Goal: Task Accomplishment & Management: Manage account settings

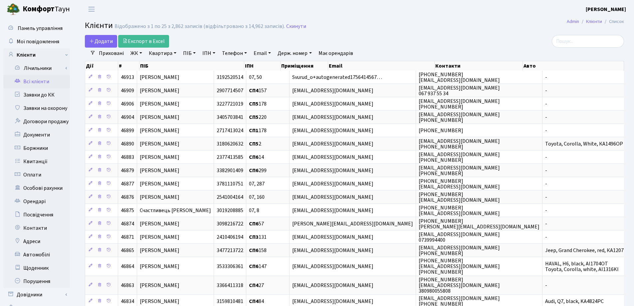
select select "25"
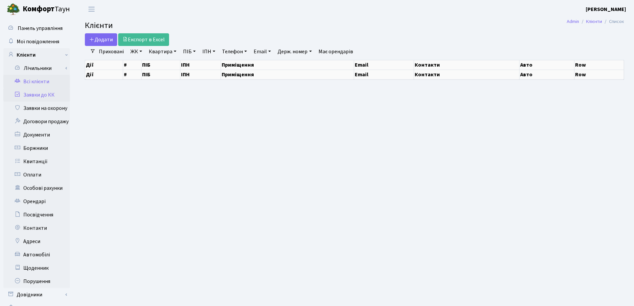
select select "25"
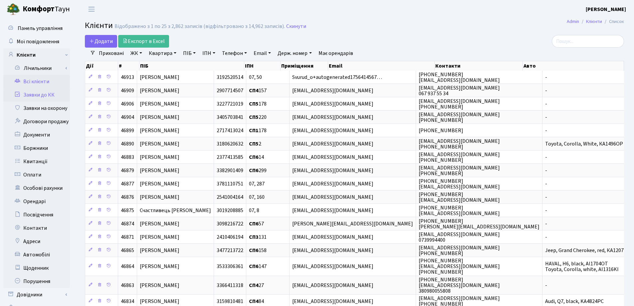
click at [36, 95] on link "Заявки до КК" at bounding box center [36, 94] width 67 height 13
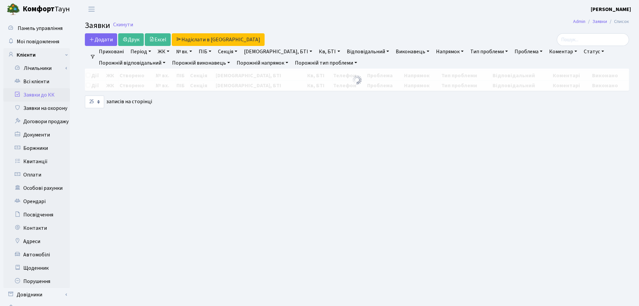
select select "25"
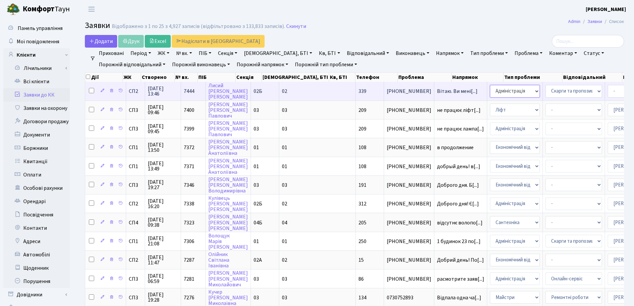
click at [490, 92] on select "- Адміністрація Домофон, СКД Ліфт Майстри Сантехніка Економічний відділ Електри…" at bounding box center [515, 91] width 50 height 13
select select "9"
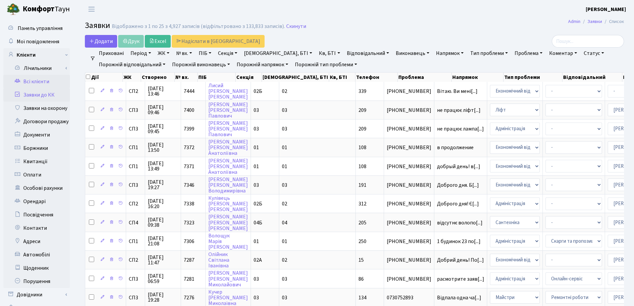
click at [31, 80] on link "Всі клієнти" at bounding box center [36, 81] width 67 height 13
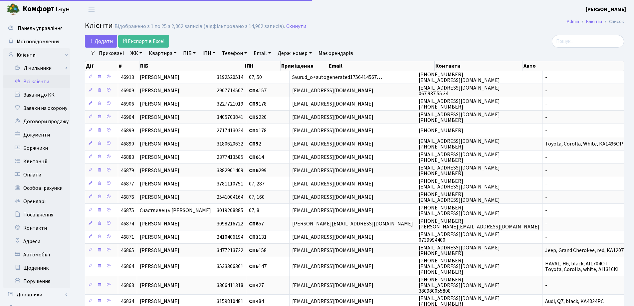
select select "25"
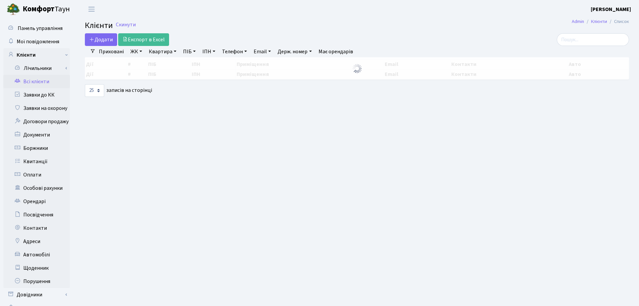
select select "25"
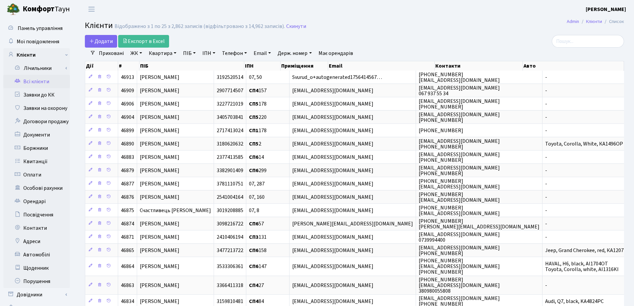
click at [175, 54] on link "Квартира" at bounding box center [162, 53] width 33 height 11
type input "158"
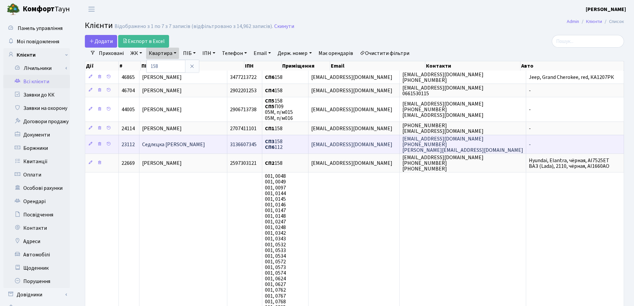
click at [207, 140] on td "Седлєцка [PERSON_NAME]" at bounding box center [183, 144] width 88 height 19
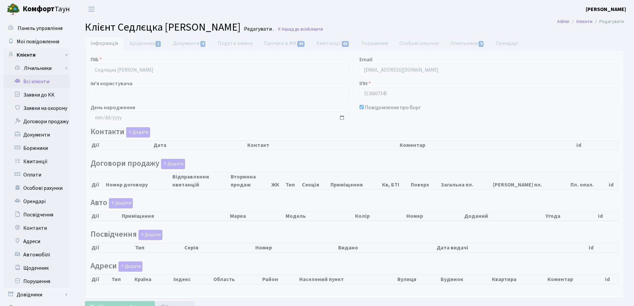
checkbox input "true"
select select "25"
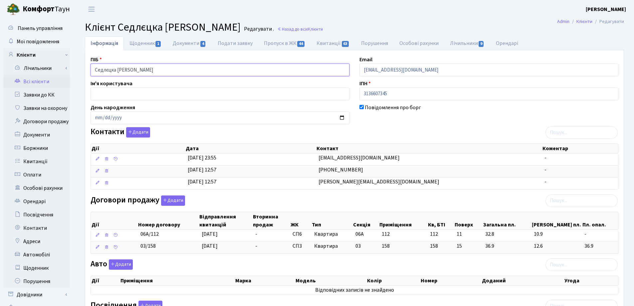
drag, startPoint x: 175, startPoint y: 70, endPoint x: 63, endPoint y: 77, distance: 112.4
click at [60, 76] on div "Панель управління Мої повідомлення Клієнти Лічильники Показання" at bounding box center [317, 233] width 634 height 431
click at [284, 17] on header "Комфорт Таун Лоскутова В. С. Мій обліковий запис Вийти" at bounding box center [317, 9] width 634 height 18
click at [302, 31] on link "Назад до всіх Клієнти" at bounding box center [300, 29] width 46 height 6
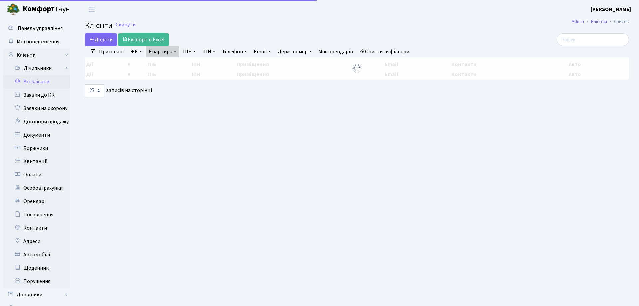
select select "25"
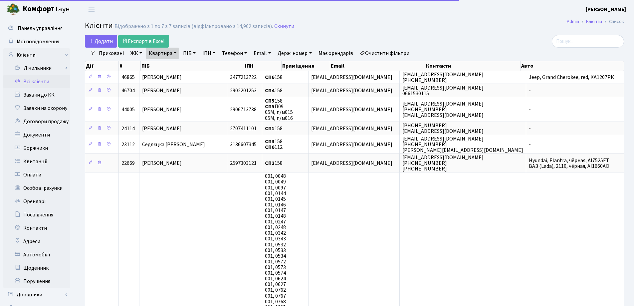
drag, startPoint x: 176, startPoint y: 53, endPoint x: 191, endPoint y: 67, distance: 21.2
click at [176, 53] on link "Квартира" at bounding box center [162, 53] width 33 height 11
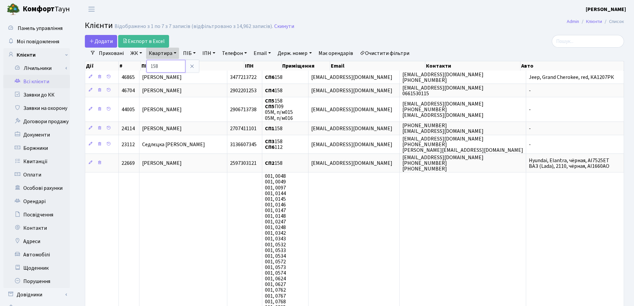
click at [169, 69] on input "158" at bounding box center [165, 66] width 39 height 13
type input "1"
type input "260"
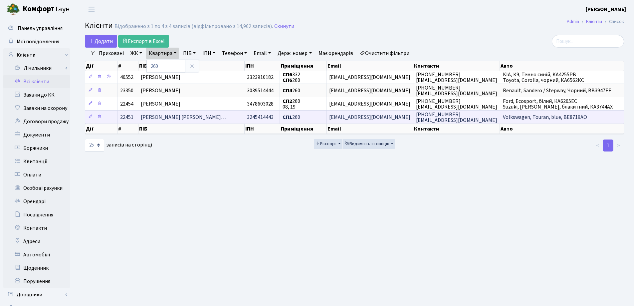
click at [175, 114] on span "Бєздєлова Олександра Володимирів…" at bounding box center [184, 117] width 86 height 7
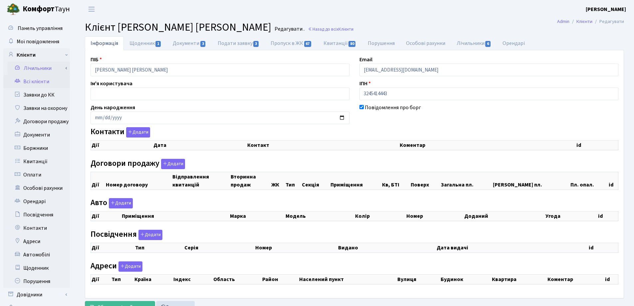
select select "25"
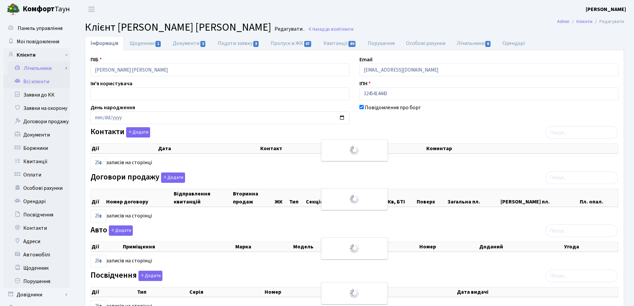
checkbox input "true"
click at [24, 71] on div "Панель управління Мої повідомлення Клієнти Лічильники Показання" at bounding box center [317, 201] width 634 height 366
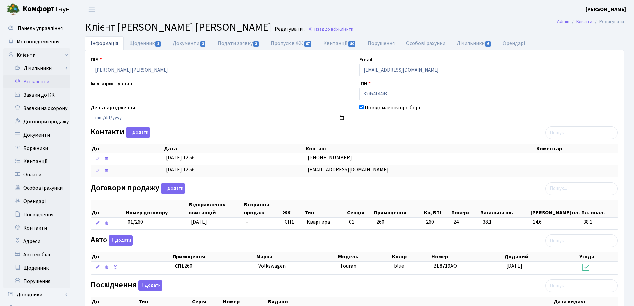
click at [270, 15] on header "Комфорт Таун Лоскутова В. С. Мій обліковий запис Вийти" at bounding box center [317, 9] width 634 height 18
click at [352, 27] on link "Назад до всіх Клієнти" at bounding box center [331, 29] width 46 height 6
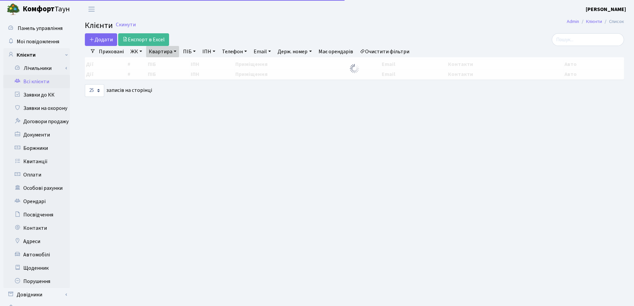
select select "25"
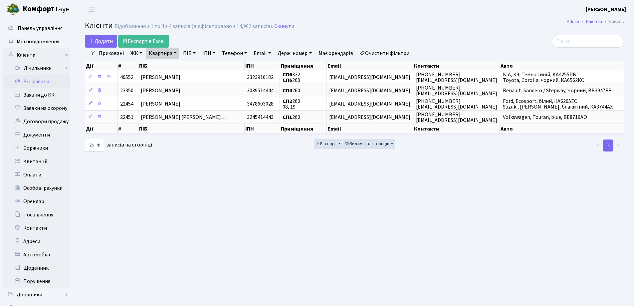
click at [176, 54] on link "Квартира" at bounding box center [162, 53] width 33 height 11
click at [177, 62] on input "260" at bounding box center [165, 66] width 39 height 13
type input "2"
type input "66"
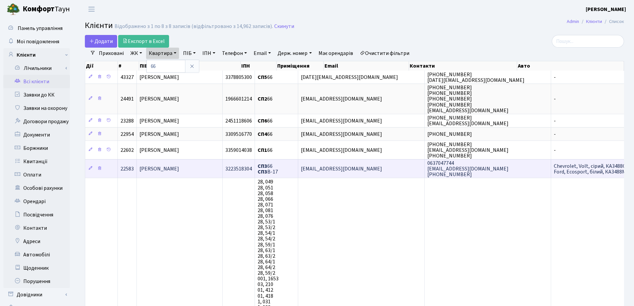
click at [172, 164] on td "[PERSON_NAME]" at bounding box center [180, 168] width 86 height 19
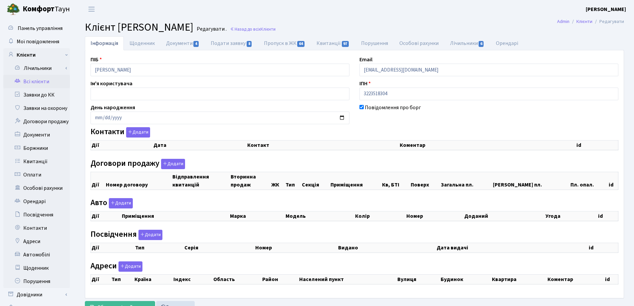
select select "25"
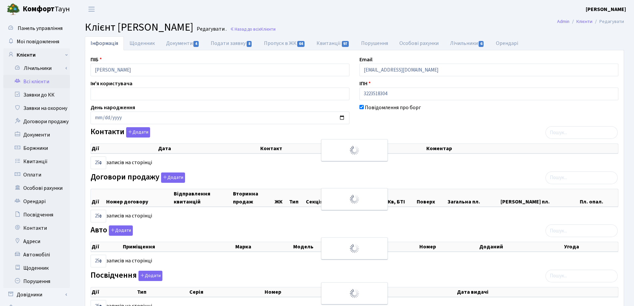
checkbox input "true"
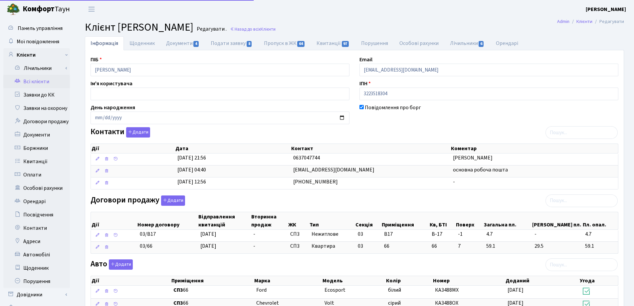
click at [87, 74] on div "ПІБ [PERSON_NAME]" at bounding box center [220, 66] width 269 height 21
click at [334, 30] on h2 "Клієнт Єричук Юлія Миколаївна Редагувати . Назад до всіх Клієнти" at bounding box center [354, 27] width 539 height 13
click at [276, 28] on link "Назад до всіх Клієнти" at bounding box center [253, 29] width 46 height 6
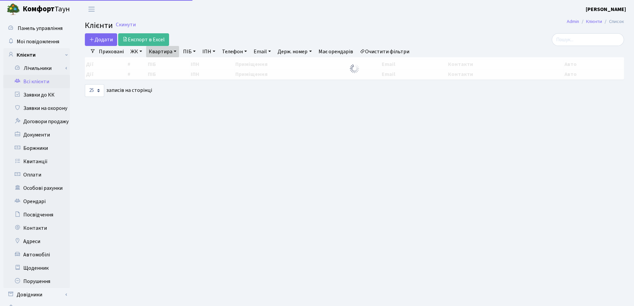
select select "25"
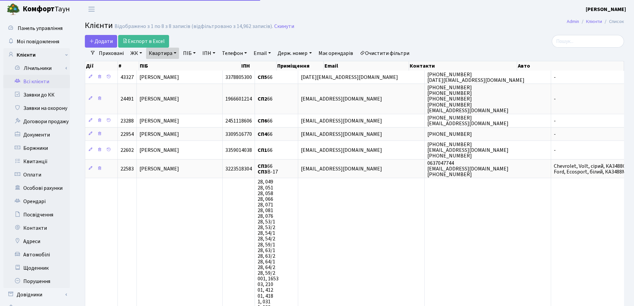
click at [177, 52] on link "Квартира" at bounding box center [162, 53] width 33 height 11
click at [173, 66] on input "66" at bounding box center [165, 66] width 39 height 13
type input "6"
type input "2"
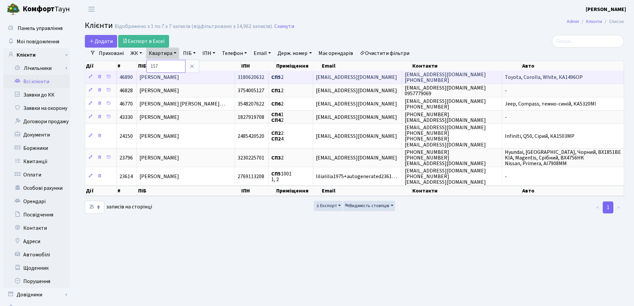
type input "157"
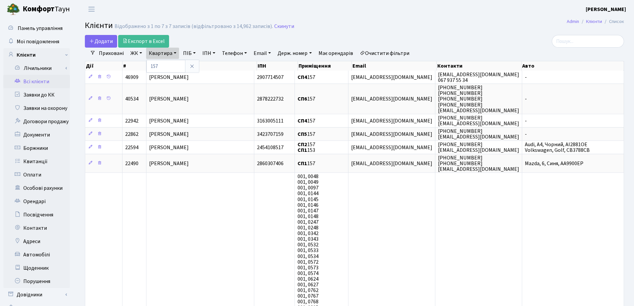
click at [185, 77] on span "[PERSON_NAME]" at bounding box center [169, 77] width 40 height 7
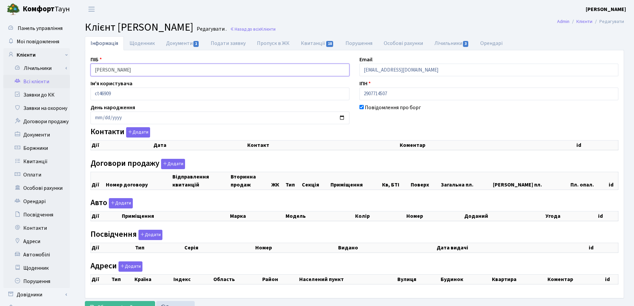
checkbox input "true"
select select "25"
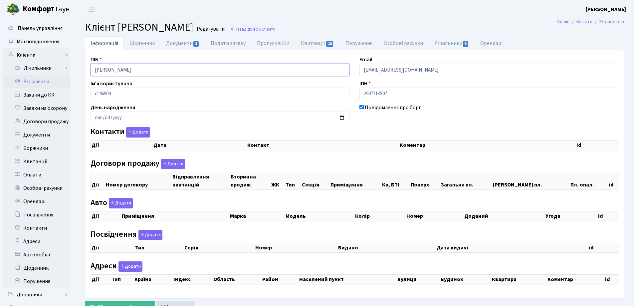
select select "25"
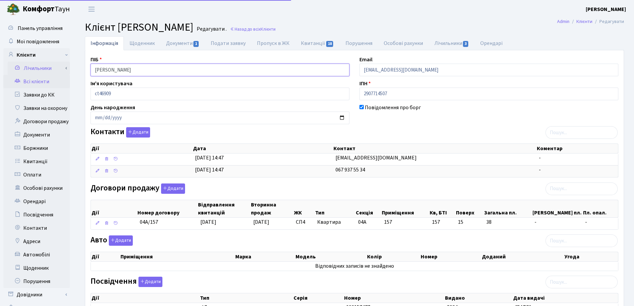
drag, startPoint x: 162, startPoint y: 68, endPoint x: 49, endPoint y: 70, distance: 113.2
click at [49, 70] on div "Панель управління Мої повідомлення Клієнти Лічильники Показання" at bounding box center [317, 203] width 634 height 371
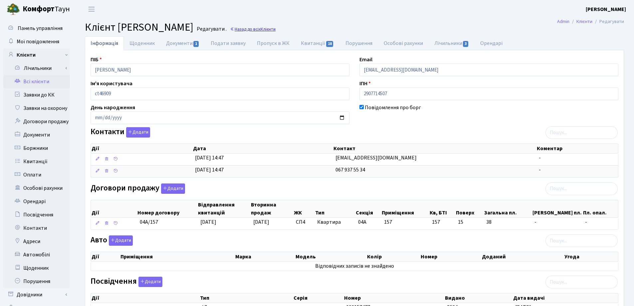
click at [276, 29] on link "Назад до всіх Клієнти" at bounding box center [253, 29] width 46 height 6
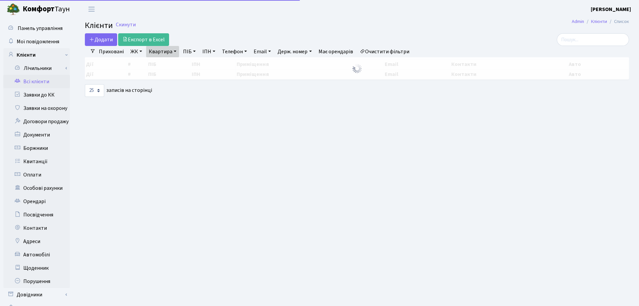
select select "25"
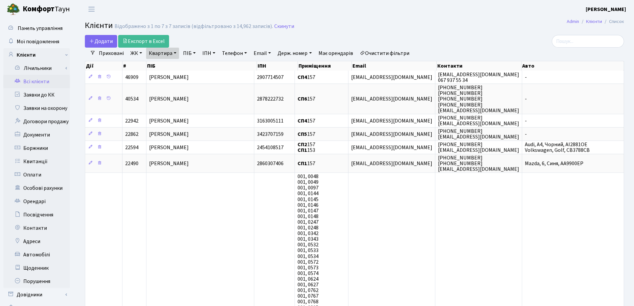
click at [175, 54] on link "Квартира" at bounding box center [162, 53] width 33 height 11
click at [169, 63] on input "157" at bounding box center [165, 66] width 39 height 13
type input "116"
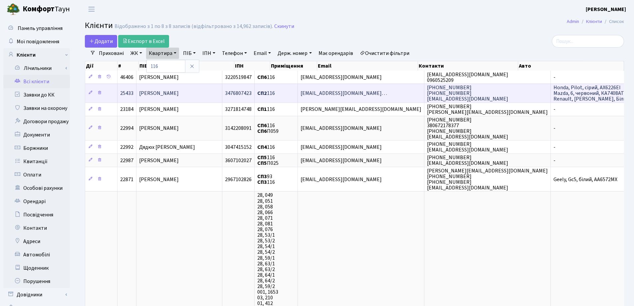
click at [179, 92] on span "[PERSON_NAME]" at bounding box center [159, 93] width 40 height 7
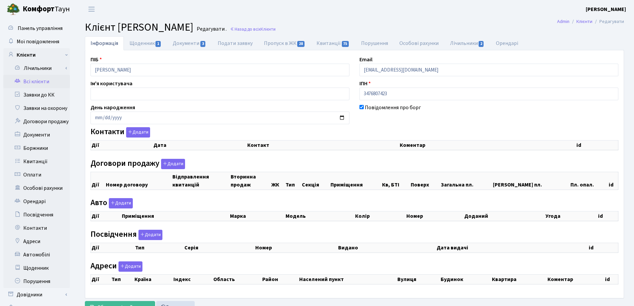
checkbox input "true"
select select "25"
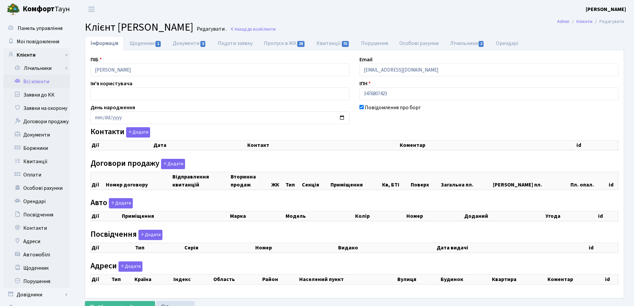
select select "25"
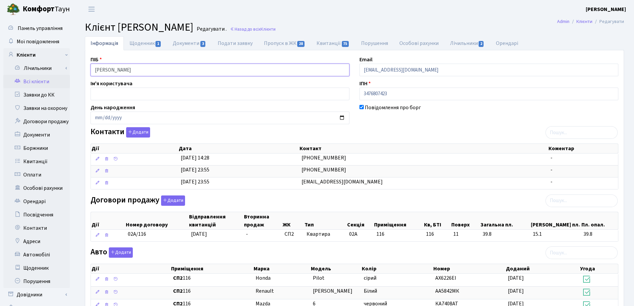
drag, startPoint x: 182, startPoint y: 68, endPoint x: 77, endPoint y: 70, distance: 105.9
click at [77, 70] on div "Інформація Щоденник 1 Документи 3 Подати заявку Пропуск в ЖК 28 Квитанції 75 По…" at bounding box center [354, 269] width 559 height 466
click at [225, 12] on header "Комфорт Таун Лоскутова В. С. Мій обліковий запис Вийти" at bounding box center [317, 9] width 634 height 18
click at [276, 29] on link "Назад до всіх Клієнти" at bounding box center [253, 29] width 46 height 6
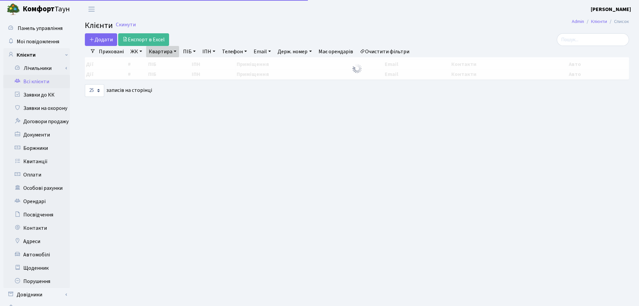
select select "25"
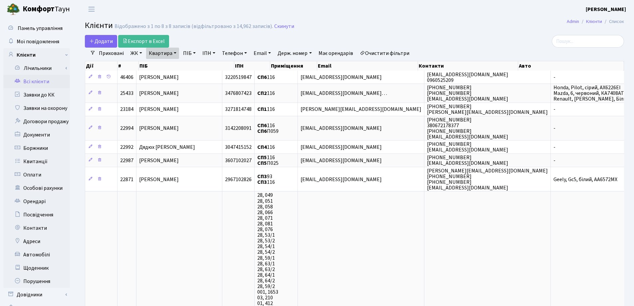
drag, startPoint x: 176, startPoint y: 53, endPoint x: 177, endPoint y: 66, distance: 13.0
click at [176, 53] on link "Квартира" at bounding box center [162, 53] width 33 height 11
click at [177, 68] on input "116" at bounding box center [165, 66] width 39 height 13
type input "160"
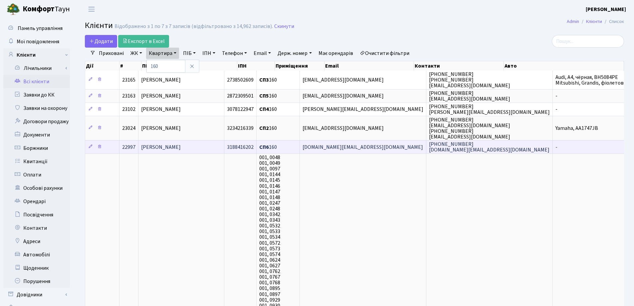
click at [181, 145] on span "[PERSON_NAME]" at bounding box center [161, 146] width 40 height 7
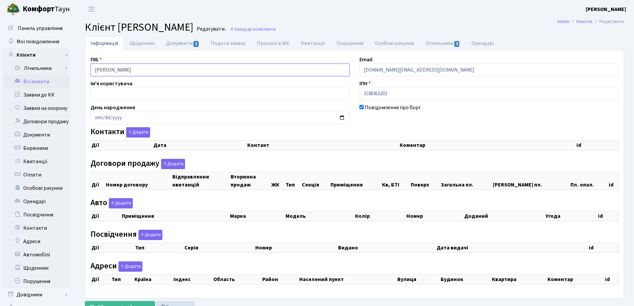
checkbox input "true"
select select "25"
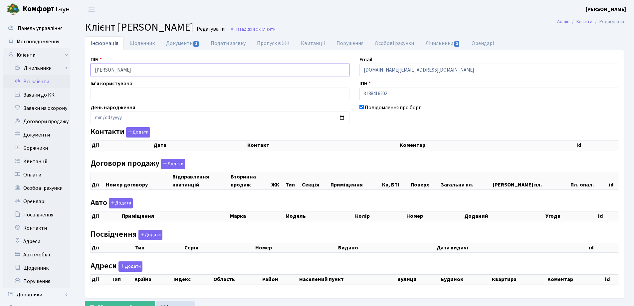
select select "25"
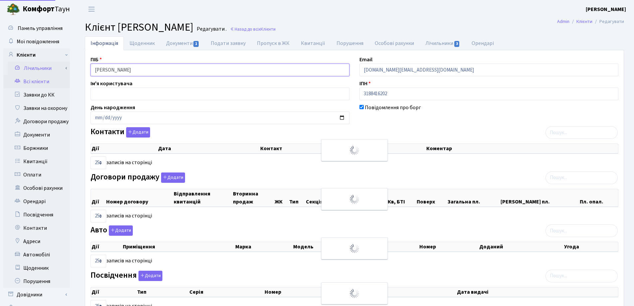
drag, startPoint x: 0, startPoint y: 0, endPoint x: 53, endPoint y: 63, distance: 82.0
click at [53, 63] on div "Панель управління Мої повідомлення Клієнти Лічильники Показання" at bounding box center [317, 201] width 634 height 366
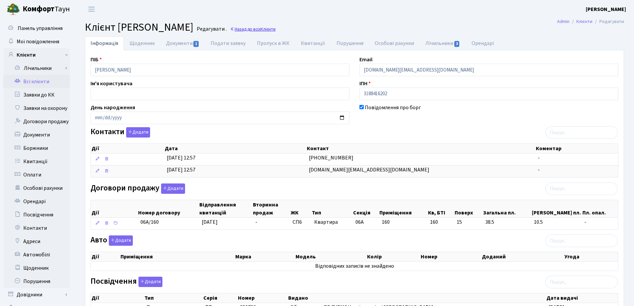
click at [276, 29] on link "Назад до всіх Клієнти" at bounding box center [253, 29] width 46 height 6
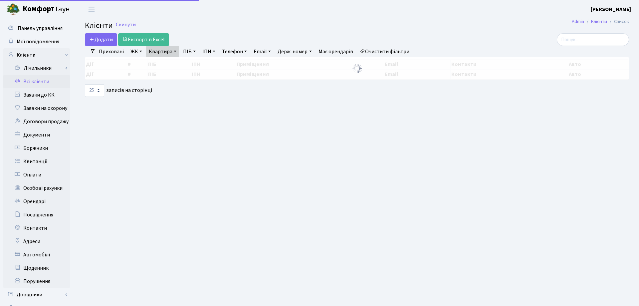
select select "25"
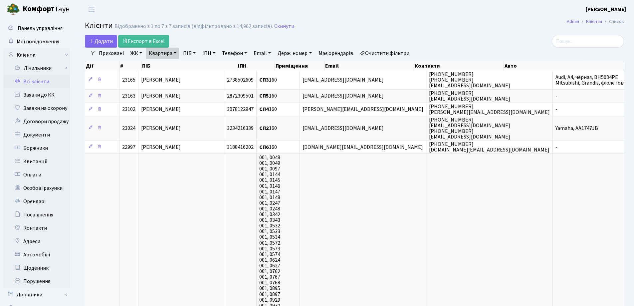
click at [174, 52] on link "Квартира" at bounding box center [162, 53] width 33 height 11
click at [177, 68] on input "160" at bounding box center [165, 66] width 39 height 13
type input "1"
type input "59"
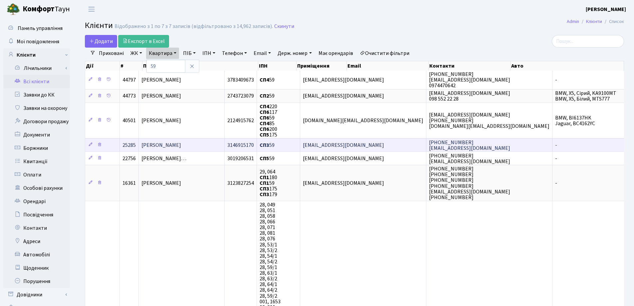
click at [189, 149] on td "Волторнистий Євген Станіславович" at bounding box center [182, 144] width 86 height 13
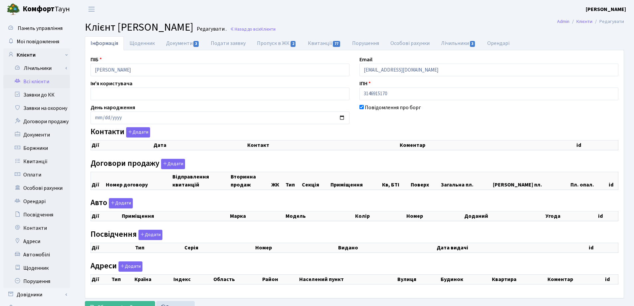
checkbox input "true"
select select "25"
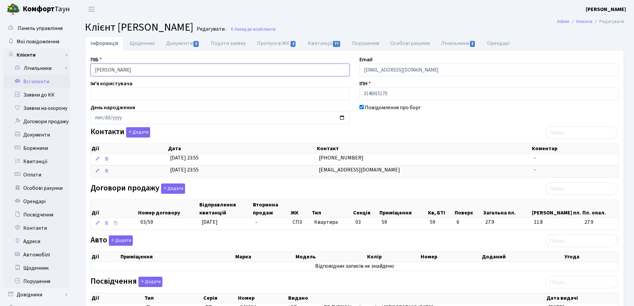
drag, startPoint x: 188, startPoint y: 72, endPoint x: 79, endPoint y: 72, distance: 109.5
click at [79, 72] on div "Інформація Щоденник Документи 3 Подати заявку Пропуск в ЖК 2 Квитанції 77 Поруш…" at bounding box center [354, 236] width 559 height 401
click at [278, 15] on header "[PERSON_NAME] [PERSON_NAME] Мій обліковий запис Вийти" at bounding box center [317, 9] width 634 height 18
click at [276, 29] on link "Назад до всіх Клієнти" at bounding box center [253, 29] width 46 height 6
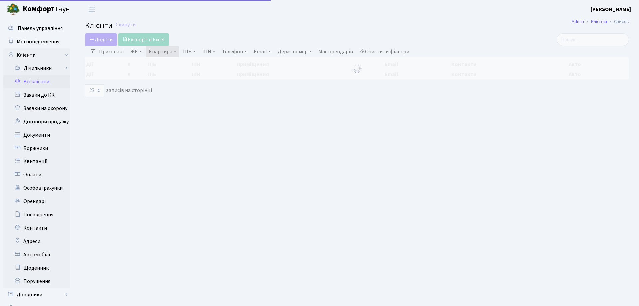
select select "25"
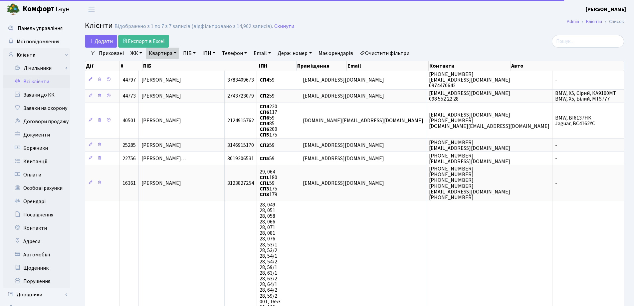
click at [175, 52] on link "Квартира" at bounding box center [162, 53] width 33 height 11
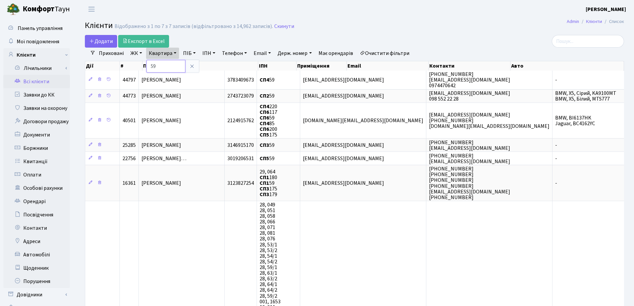
click at [179, 70] on input "59" at bounding box center [165, 66] width 39 height 13
type input "5"
type input "146"
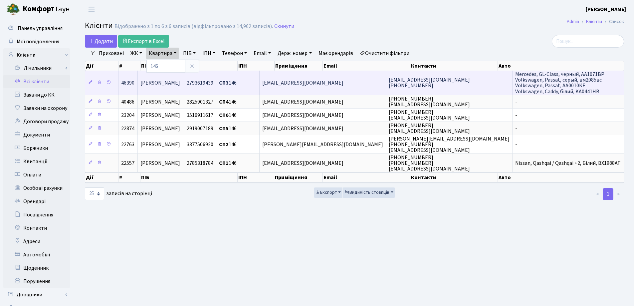
click at [180, 86] on span "Юрковський Дмитро Юрійович" at bounding box center [160, 82] width 40 height 7
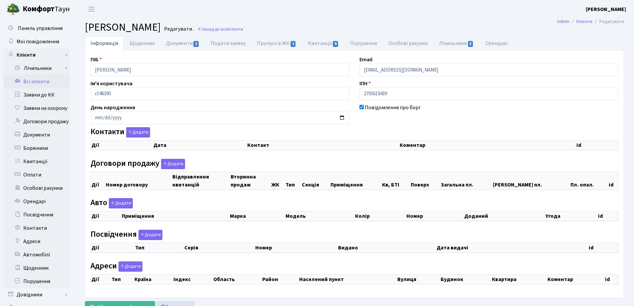
checkbox input "true"
select select "25"
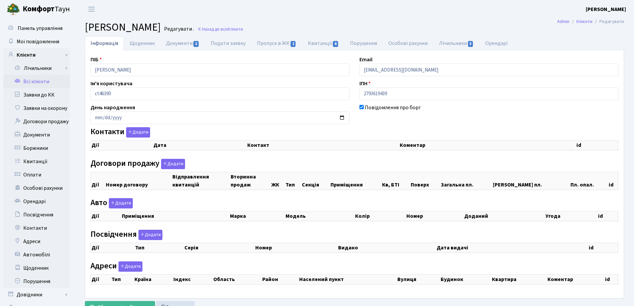
select select "25"
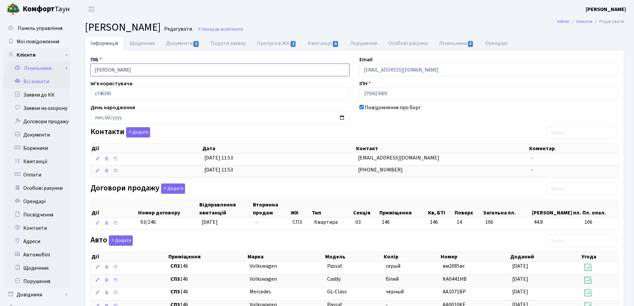
drag, startPoint x: 186, startPoint y: 70, endPoint x: 67, endPoint y: 69, distance: 119.5
click at [67, 69] on div "Панель управління Мої повідомлення Клієнти Лічильники Показання" at bounding box center [317, 242] width 634 height 449
click at [237, 17] on header "Комфорт Таун Лоскутова В. С. Мій обліковий запис Вийти" at bounding box center [317, 9] width 634 height 18
click at [243, 29] on link "Назад до всіх Клієнти" at bounding box center [220, 29] width 46 height 6
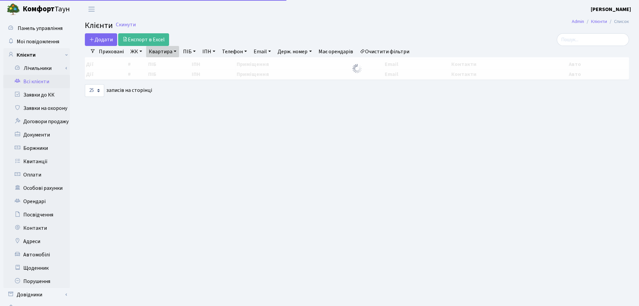
select select "25"
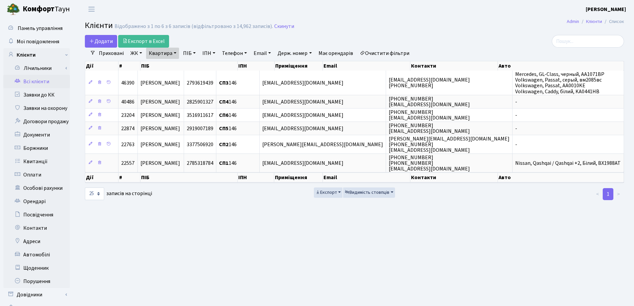
click at [175, 53] on link "Квартира" at bounding box center [162, 53] width 33 height 11
click at [170, 65] on input "146" at bounding box center [165, 66] width 39 height 13
type input "140"
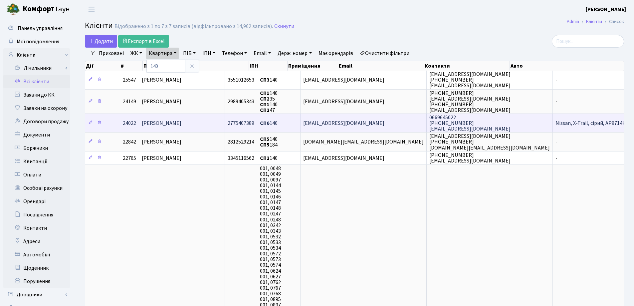
click at [181, 125] on span "[PERSON_NAME]" at bounding box center [162, 122] width 40 height 7
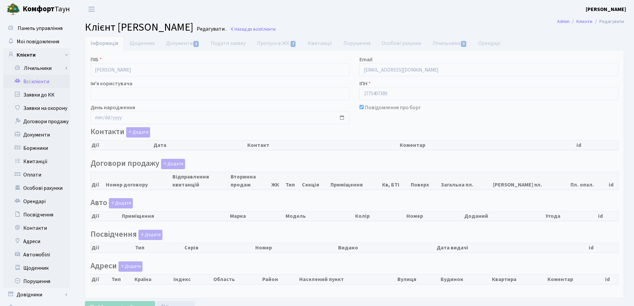
checkbox input "true"
select select "25"
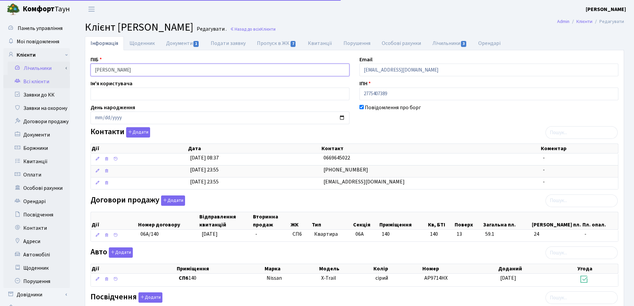
drag, startPoint x: 188, startPoint y: 69, endPoint x: 38, endPoint y: 66, distance: 150.5
click at [38, 66] on div "Панель управління Мої повідомлення Клієнти Лічильники Показання" at bounding box center [317, 241] width 634 height 446
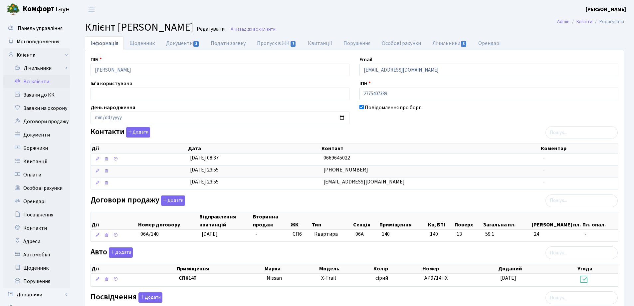
click at [323, 15] on header "Комфорт Таун Лоскутова В. С. Мій обліковий запис Вийти" at bounding box center [317, 9] width 634 height 18
click at [276, 31] on link "Назад до всіх Клієнти" at bounding box center [253, 29] width 46 height 6
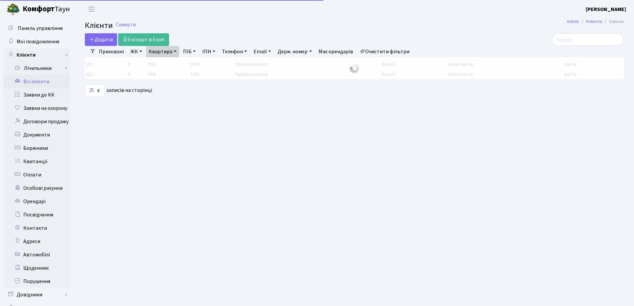
select select "25"
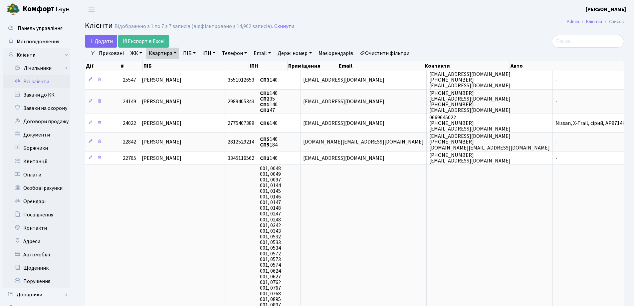
click at [176, 52] on link "Квартира" at bounding box center [162, 53] width 33 height 11
click at [177, 68] on input "140" at bounding box center [165, 66] width 39 height 13
type input "1"
type input "265"
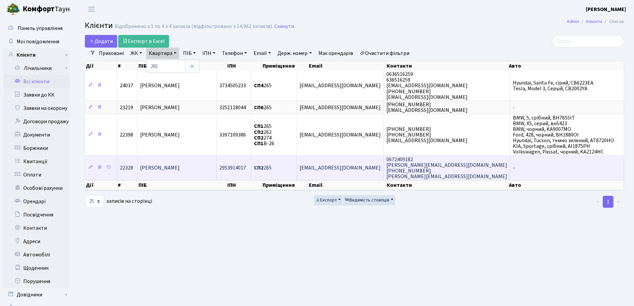
click at [180, 168] on span "[PERSON_NAME] [PERSON_NAME]" at bounding box center [160, 167] width 40 height 7
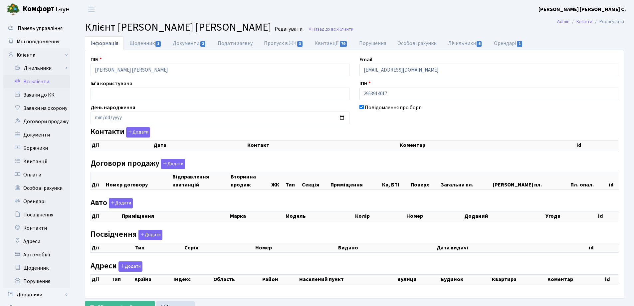
select select "25"
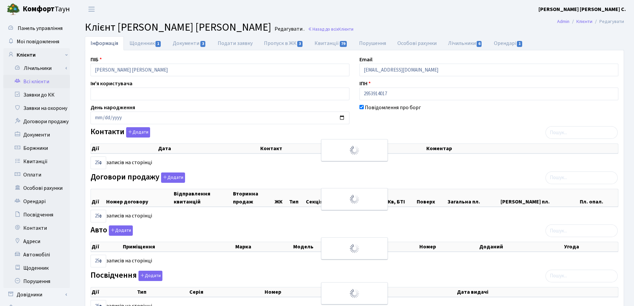
checkbox input "true"
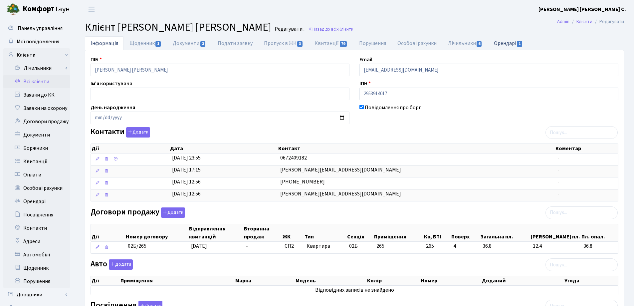
click at [510, 42] on link "Орендарі 1" at bounding box center [508, 43] width 40 height 14
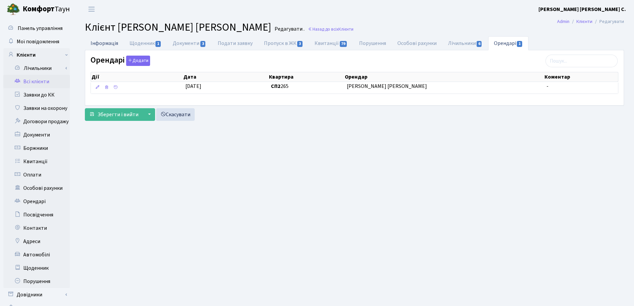
click at [94, 44] on link "Інформація" at bounding box center [104, 43] width 39 height 14
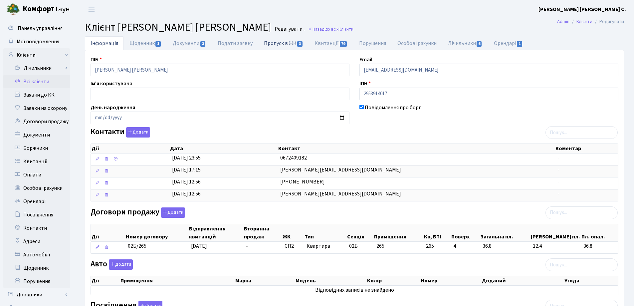
click at [269, 41] on link "Пропуск в ЖК 3" at bounding box center [283, 43] width 51 height 14
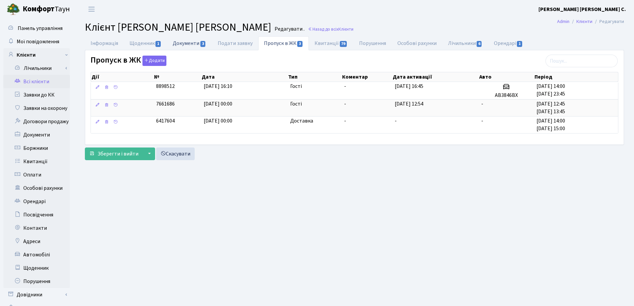
click at [193, 46] on link "Документи 3" at bounding box center [189, 43] width 45 height 14
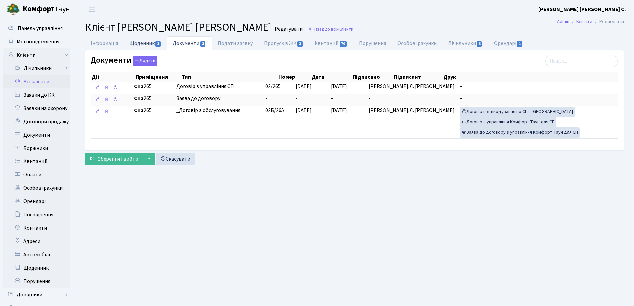
click at [149, 44] on link "Щоденник 1" at bounding box center [145, 43] width 43 height 14
select select "25"
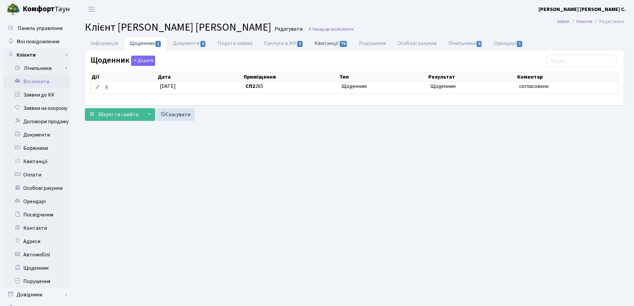
click at [331, 43] on link "Квитанції 79" at bounding box center [331, 43] width 44 height 14
select select "25"
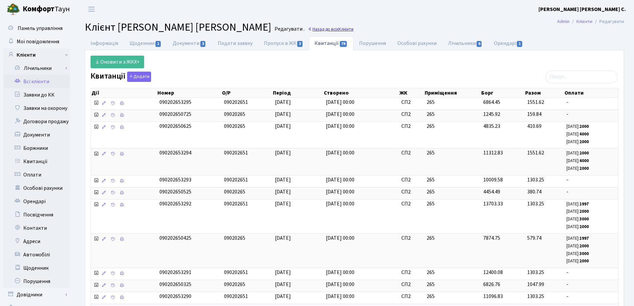
click at [308, 28] on link "Назад до всіх Клієнти" at bounding box center [331, 29] width 46 height 6
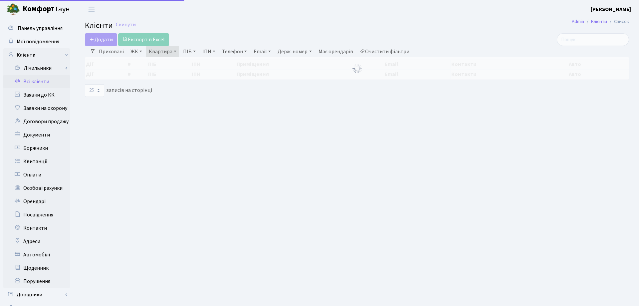
select select "25"
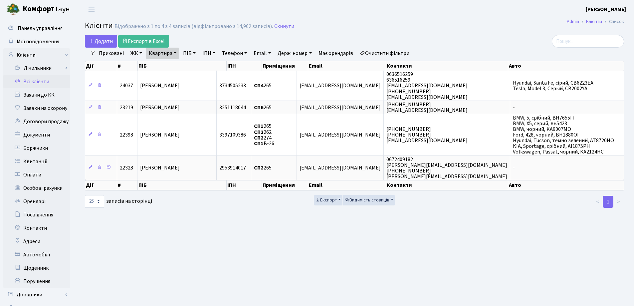
click at [176, 53] on link "Квартира" at bounding box center [162, 53] width 33 height 11
click at [191, 67] on icon at bounding box center [191, 66] width 5 height 5
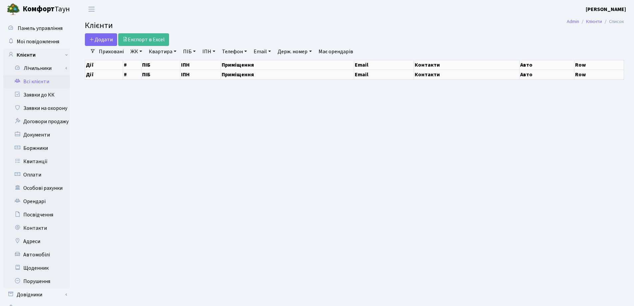
select select "25"
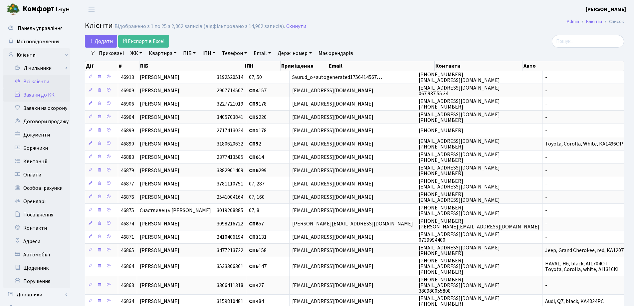
click at [50, 95] on link "Заявки до КК" at bounding box center [36, 94] width 67 height 13
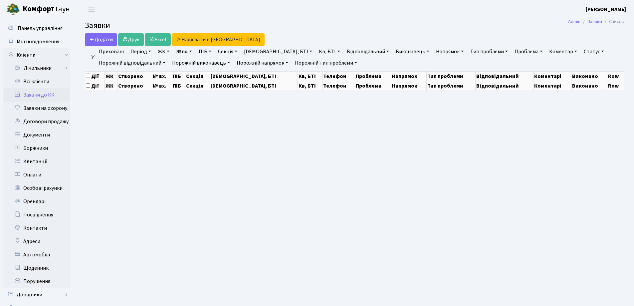
select select "25"
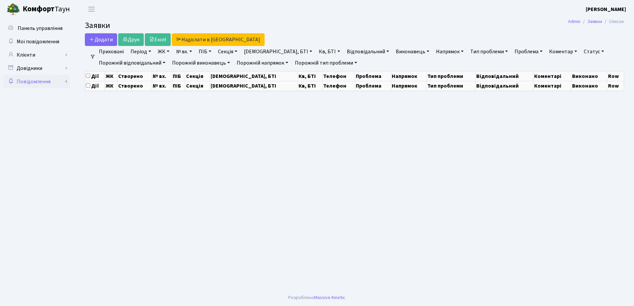
select select "25"
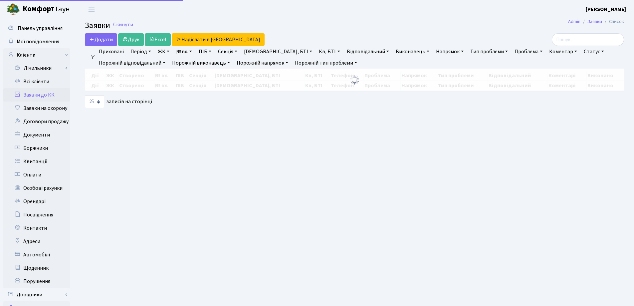
click at [38, 82] on link "Всі клієнти" at bounding box center [36, 81] width 67 height 13
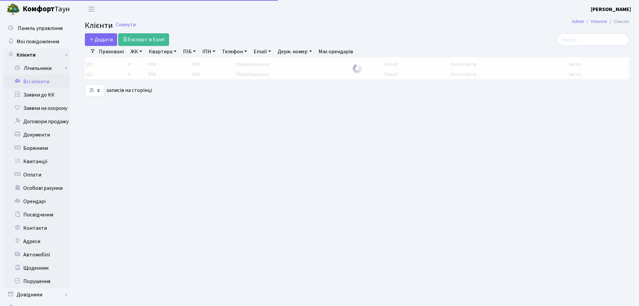
select select "25"
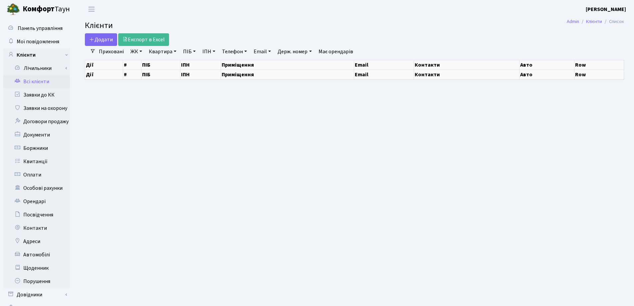
select select "25"
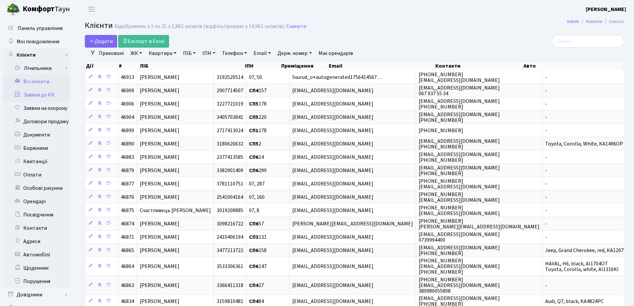
click at [38, 96] on link "Заявки до КК" at bounding box center [36, 94] width 67 height 13
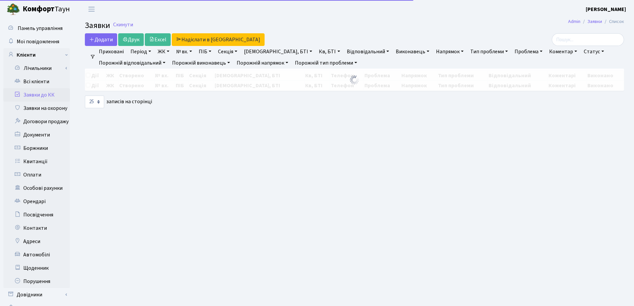
select select "25"
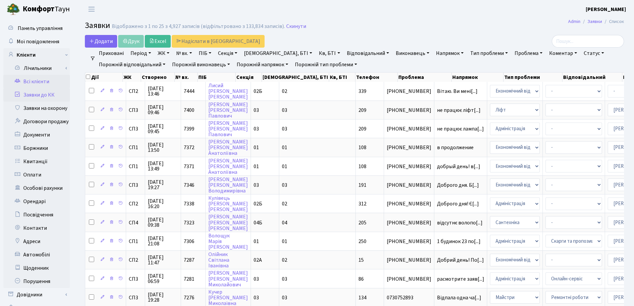
click at [38, 76] on link "Всі клієнти" at bounding box center [36, 81] width 67 height 13
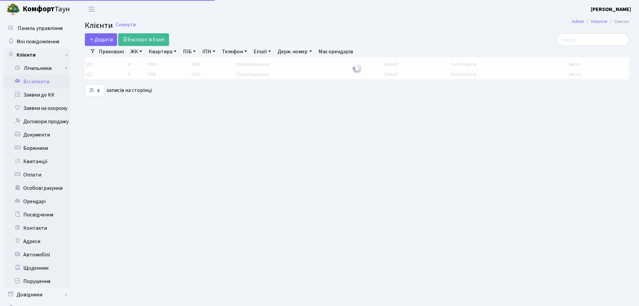
select select "25"
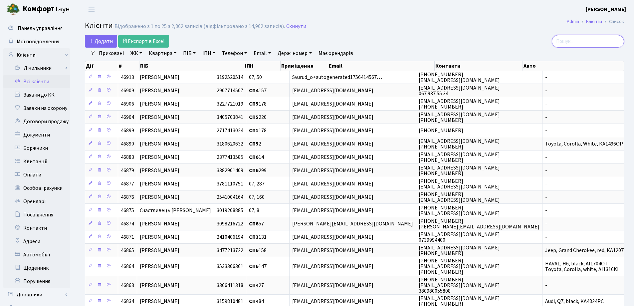
click at [588, 38] on input "search" at bounding box center [588, 41] width 72 height 13
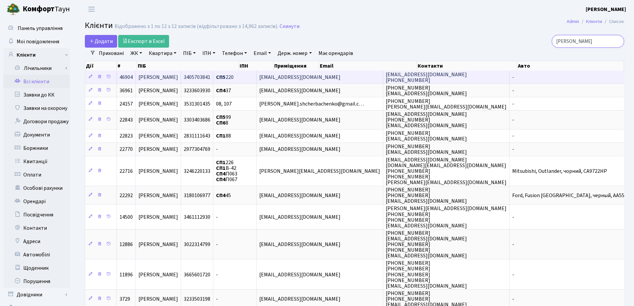
type input "Щерб"
click at [181, 76] on td "[PERSON_NAME]" at bounding box center [158, 77] width 45 height 13
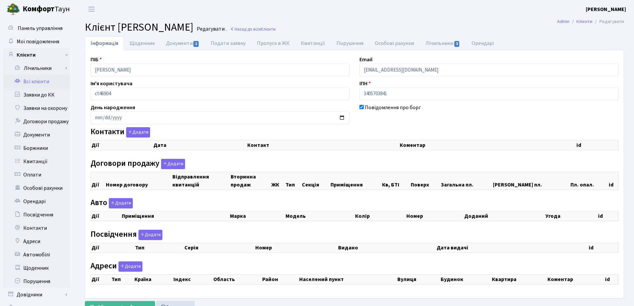
checkbox input "true"
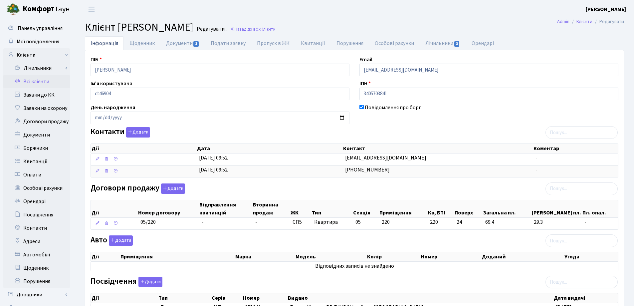
click at [173, 44] on link "Документи 1" at bounding box center [182, 43] width 45 height 14
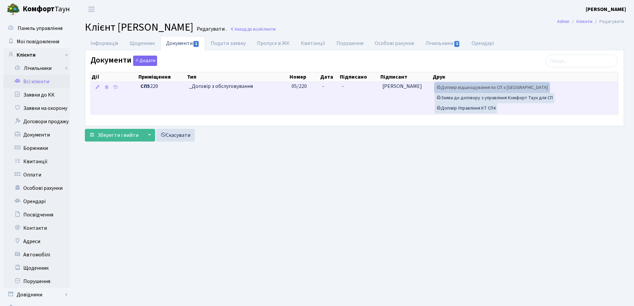
click at [465, 86] on link "Договір відшкодування по СП з Екві" at bounding box center [492, 88] width 115 height 10
click at [475, 110] on link "Договір Управління КТ СП4" at bounding box center [466, 108] width 63 height 10
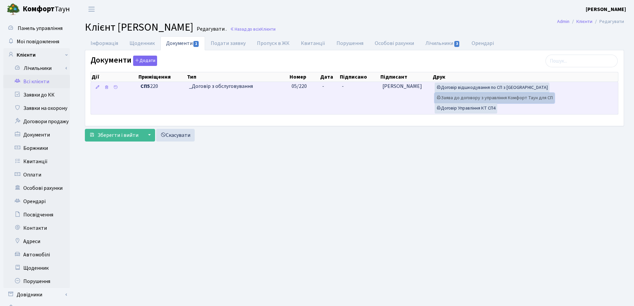
click at [471, 100] on link "Заява до договору з управління Комфорт Таун для СП" at bounding box center [495, 98] width 120 height 10
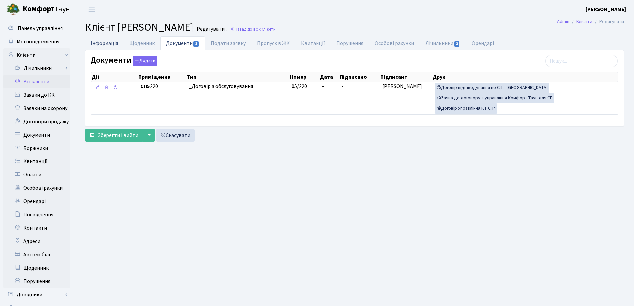
click at [102, 41] on link "Інформація" at bounding box center [104, 43] width 39 height 14
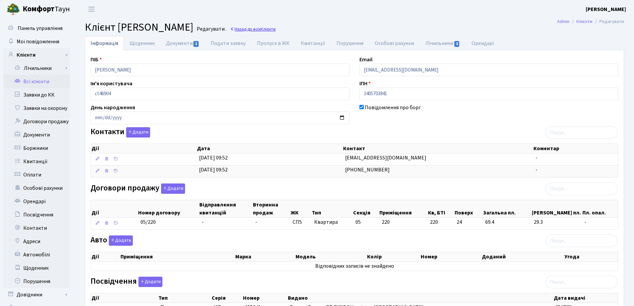
click at [276, 28] on link "Назад до всіх Клієнти" at bounding box center [253, 29] width 46 height 6
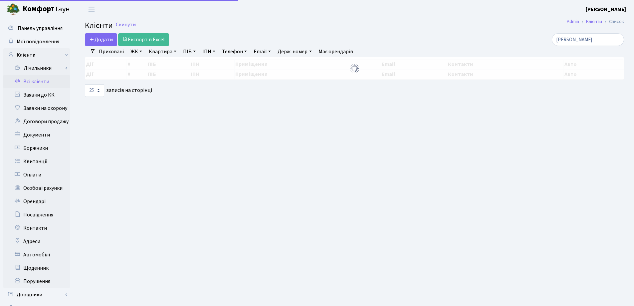
select select "25"
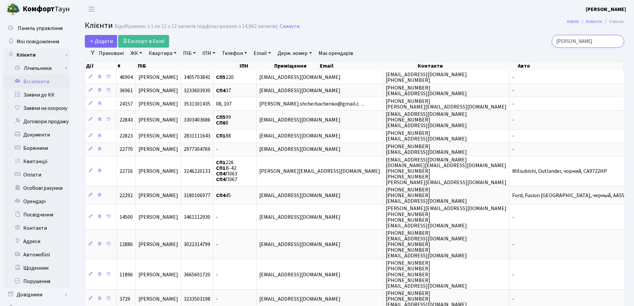
click at [616, 40] on input "Щерб" at bounding box center [588, 41] width 72 height 13
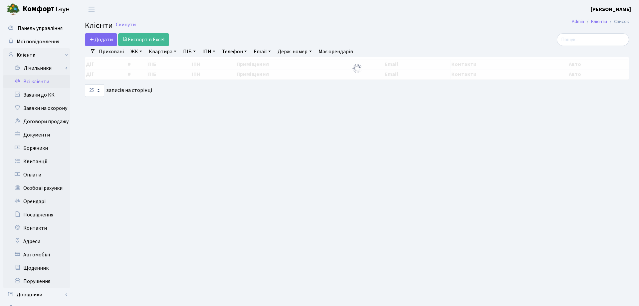
select select "25"
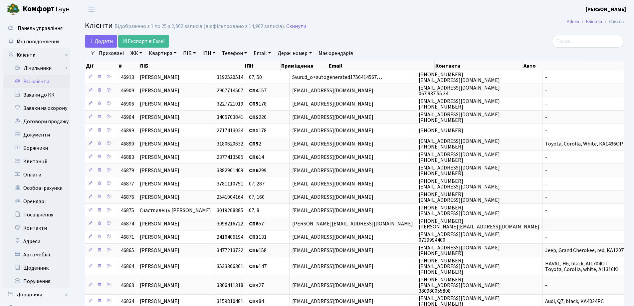
click at [174, 53] on link "Квартира" at bounding box center [162, 53] width 33 height 11
type input "220"
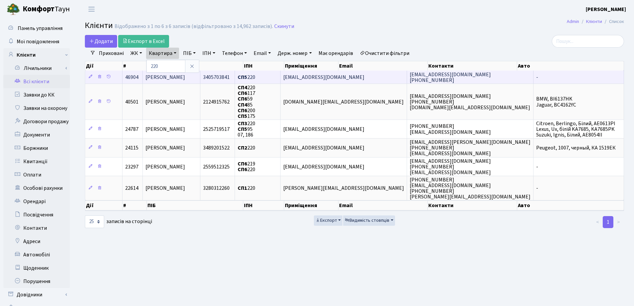
click at [183, 79] on span "[PERSON_NAME]" at bounding box center [165, 77] width 40 height 7
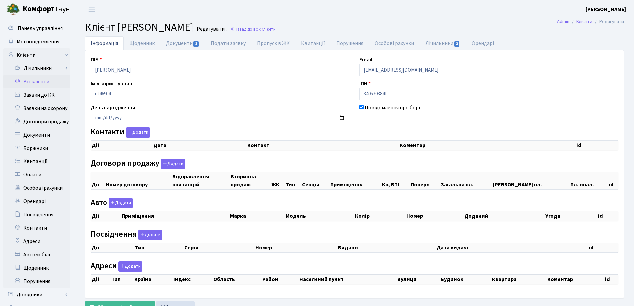
checkbox input "true"
select select "25"
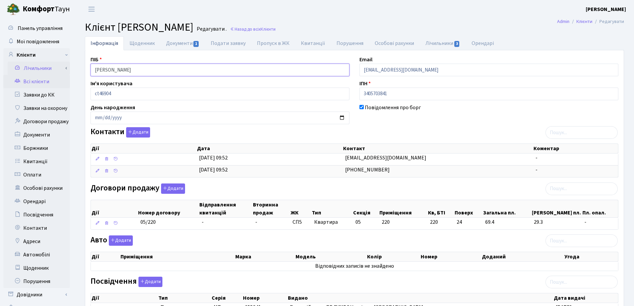
drag, startPoint x: 181, startPoint y: 70, endPoint x: 49, endPoint y: 70, distance: 132.1
click at [49, 70] on div "Панель управління Мої повідомлення Клієнти Лічильники Показання" at bounding box center [317, 203] width 634 height 371
drag, startPoint x: 393, startPoint y: 22, endPoint x: 303, endPoint y: 29, distance: 89.9
click at [392, 22] on h2 "Клієнт Щербина Марія Олексіївна Редагувати . Назад до всіх Клієнти" at bounding box center [354, 27] width 539 height 13
click at [276, 29] on link "Назад до всіх Клієнти" at bounding box center [253, 29] width 46 height 6
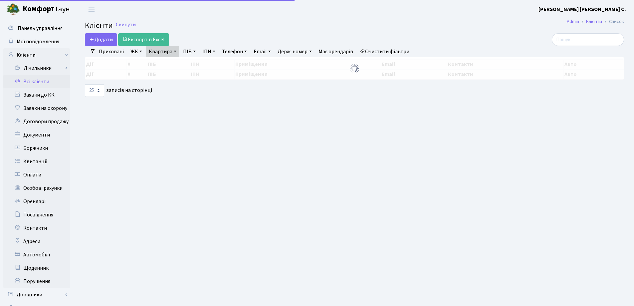
select select "25"
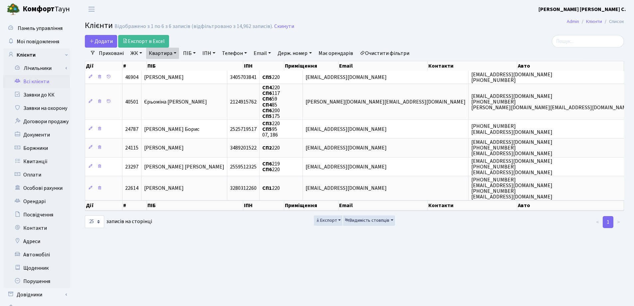
click at [175, 51] on link "Квартира" at bounding box center [162, 53] width 33 height 11
click at [175, 64] on input "220" at bounding box center [165, 66] width 39 height 13
type input "2"
type input "78"
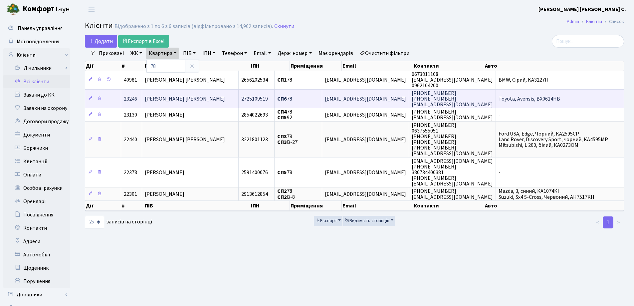
click at [184, 100] on span "Дацюк Віталій Олександрович" at bounding box center [185, 98] width 80 height 7
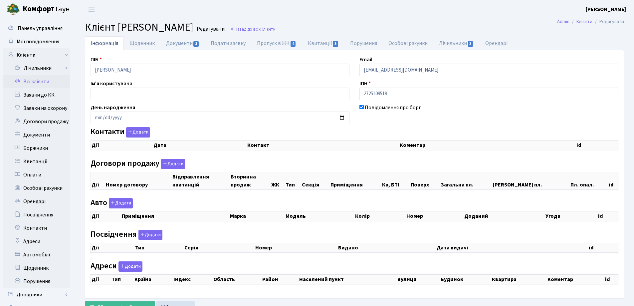
checkbox input "true"
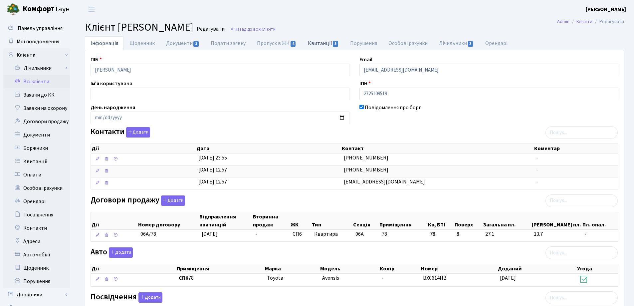
click at [322, 41] on link "Квитанції 5" at bounding box center [323, 43] width 42 height 14
select select "25"
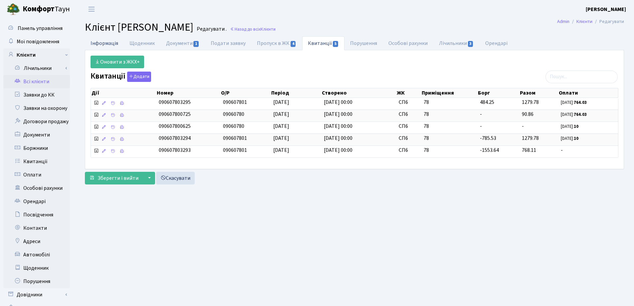
click at [109, 42] on link "Інформація" at bounding box center [104, 43] width 39 height 14
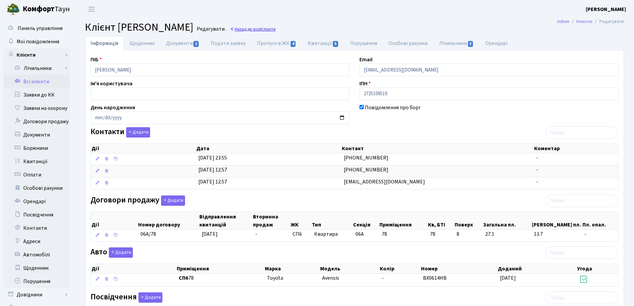
click at [276, 31] on link "Назад до всіх Клієнти" at bounding box center [253, 29] width 46 height 6
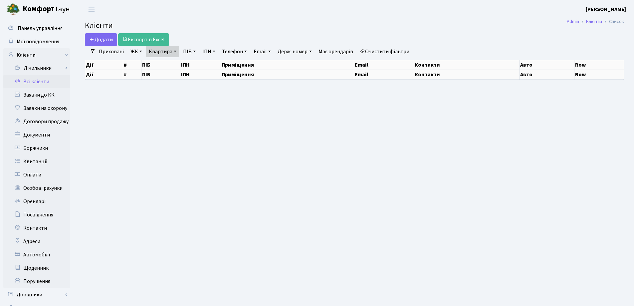
select select "25"
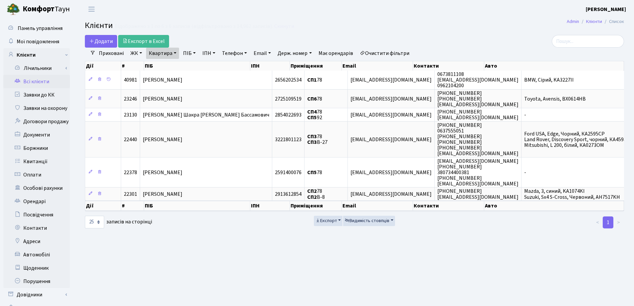
click at [175, 55] on link "Квартира" at bounding box center [162, 53] width 33 height 11
click at [176, 64] on input "78" at bounding box center [165, 66] width 39 height 13
type input "7"
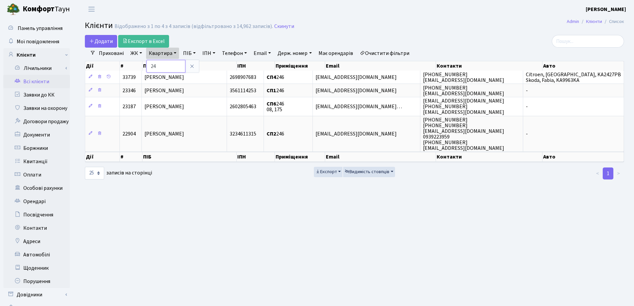
type input "2"
click at [572, 44] on input "search" at bounding box center [588, 41] width 72 height 13
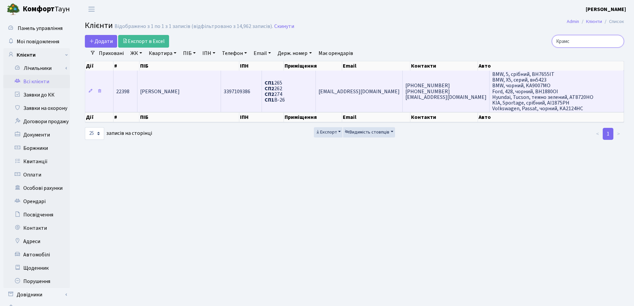
type input "Крамс"
click at [214, 87] on td "Крамська Альона Дмитрівна" at bounding box center [179, 91] width 84 height 41
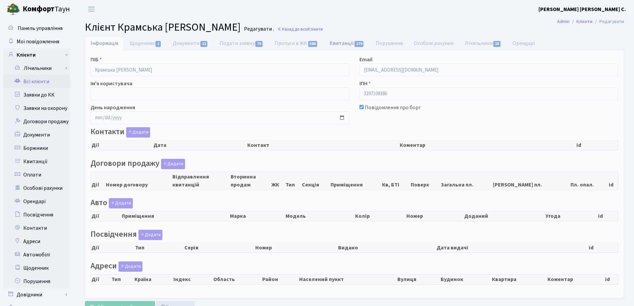
checkbox input "true"
select select "25"
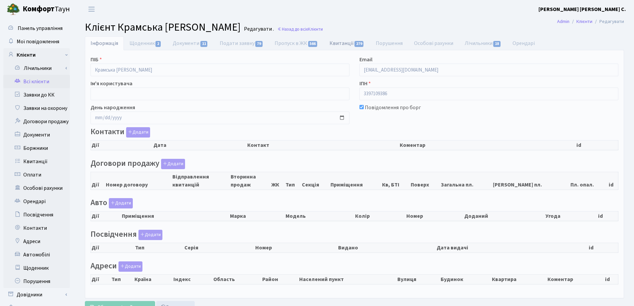
select select "25"
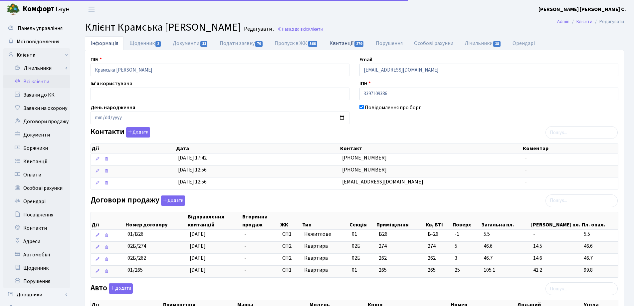
click at [337, 45] on link "Квитанції 279" at bounding box center [347, 43] width 46 height 14
select select "25"
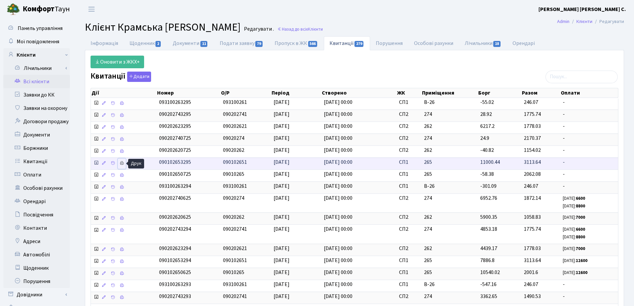
click at [123, 165] on link at bounding box center [122, 163] width 8 height 10
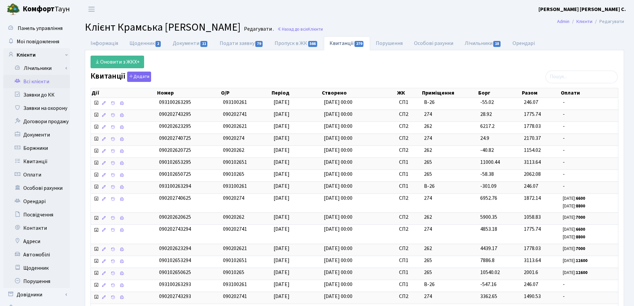
click at [127, 162] on div at bounding box center [127, 163] width 2 height 4
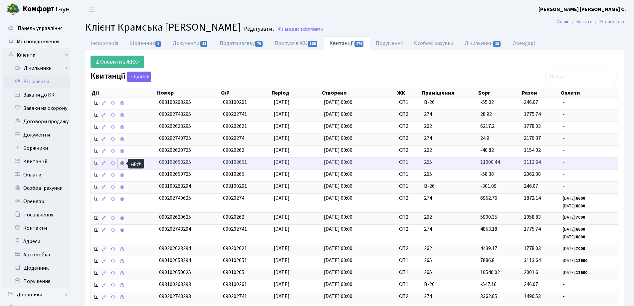
click at [124, 163] on icon at bounding box center [121, 163] width 5 height 5
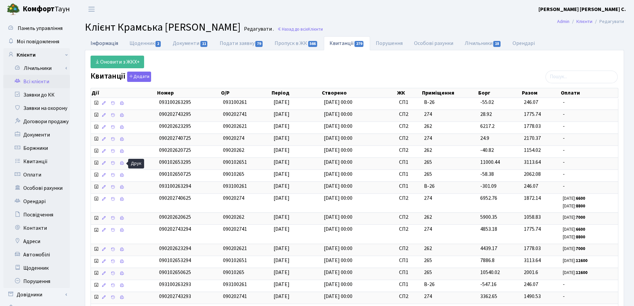
click at [94, 43] on link "Інформація" at bounding box center [104, 43] width 39 height 14
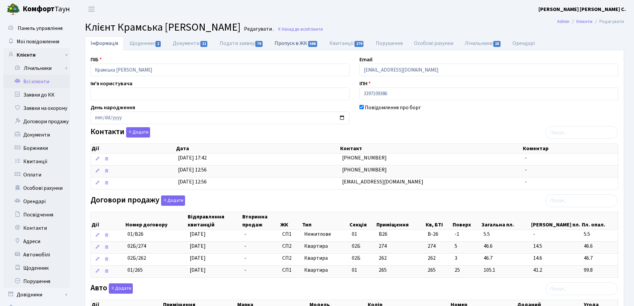
click at [292, 47] on link "Пропуск в ЖК 566" at bounding box center [296, 43] width 55 height 14
select select "25"
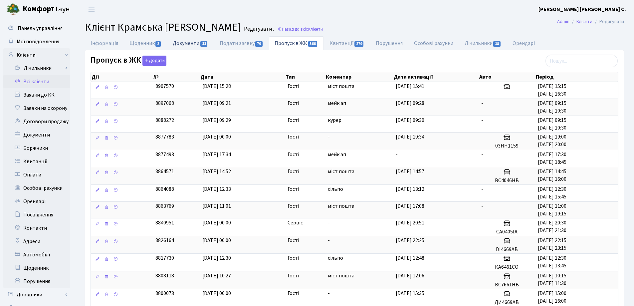
click at [188, 45] on link "Документи 11" at bounding box center [190, 43] width 47 height 14
select select "25"
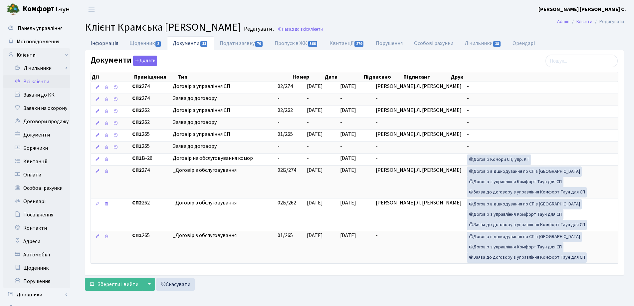
click at [101, 43] on link "Інформація" at bounding box center [104, 43] width 39 height 14
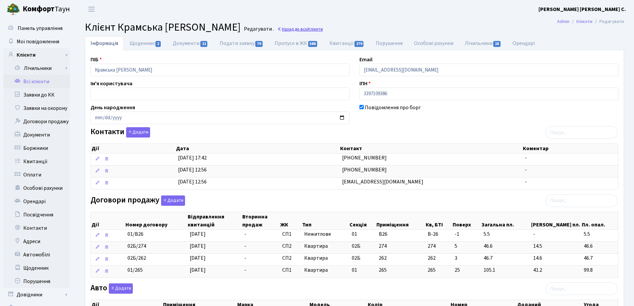
click at [308, 30] on link "Назад до всіх Клієнти" at bounding box center [300, 29] width 46 height 6
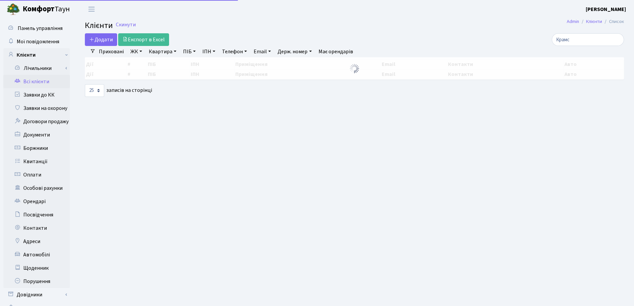
select select "25"
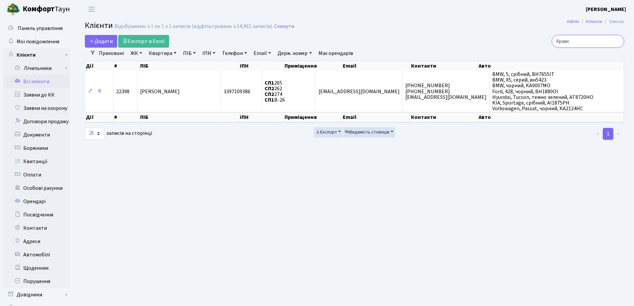
click at [617, 41] on input "Крамс" at bounding box center [588, 41] width 72 height 13
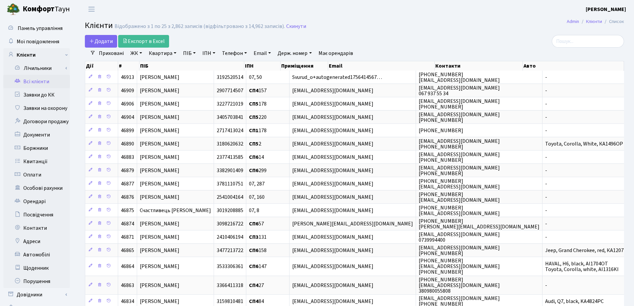
click at [176, 53] on link "Квартира" at bounding box center [162, 53] width 33 height 11
type input "220"
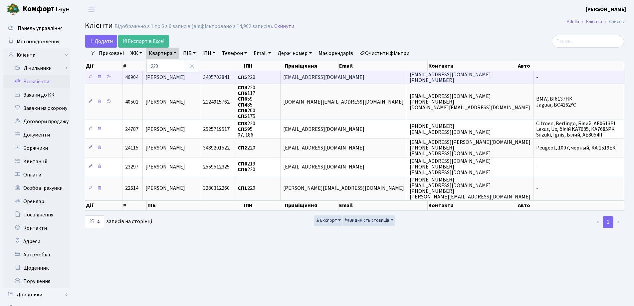
click at [185, 77] on span "[PERSON_NAME]" at bounding box center [165, 77] width 40 height 7
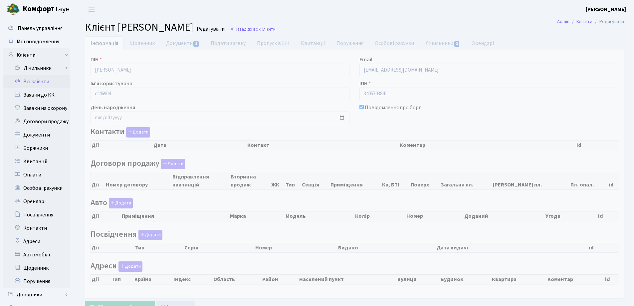
checkbox input "true"
select select "25"
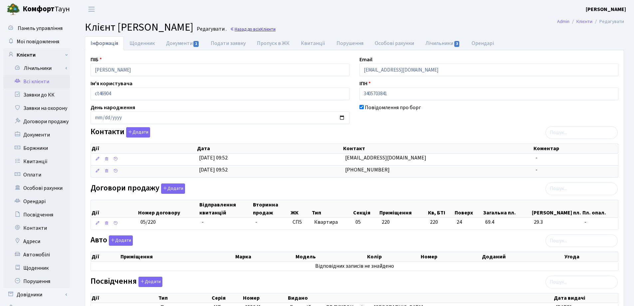
click at [276, 30] on link "Назад до всіх Клієнти" at bounding box center [253, 29] width 46 height 6
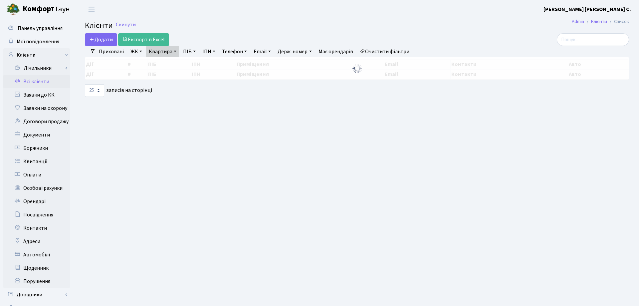
select select "25"
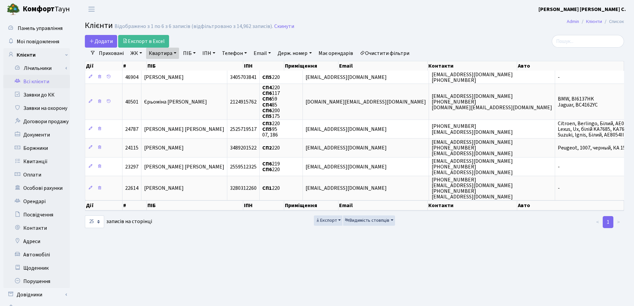
click at [174, 52] on link "Квартира" at bounding box center [162, 53] width 33 height 11
click at [178, 63] on input "220" at bounding box center [165, 66] width 39 height 13
type input "2"
type input "182"
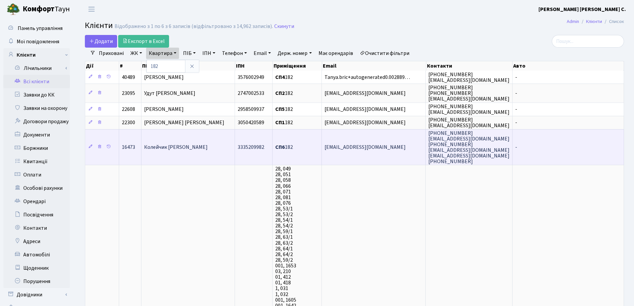
click at [211, 146] on td "[PERSON_NAME]" at bounding box center [188, 147] width 94 height 36
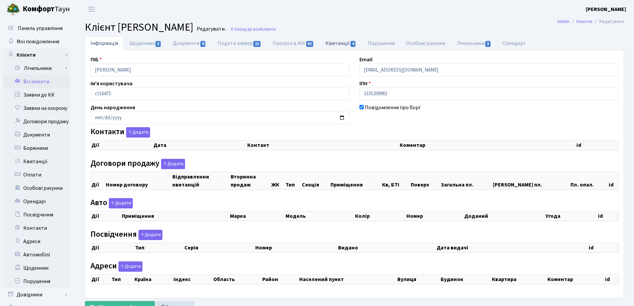
checkbox input "true"
select select "25"
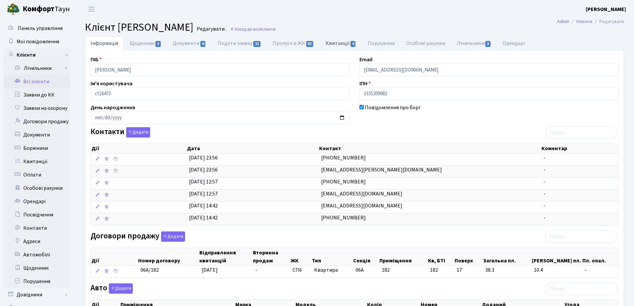
click at [337, 44] on link "Квитанції 4" at bounding box center [341, 43] width 42 height 14
select select "25"
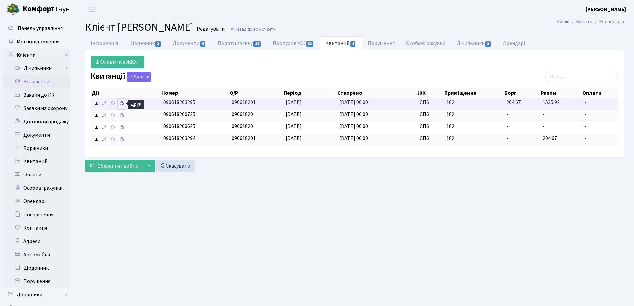
click at [122, 104] on icon at bounding box center [121, 103] width 5 height 5
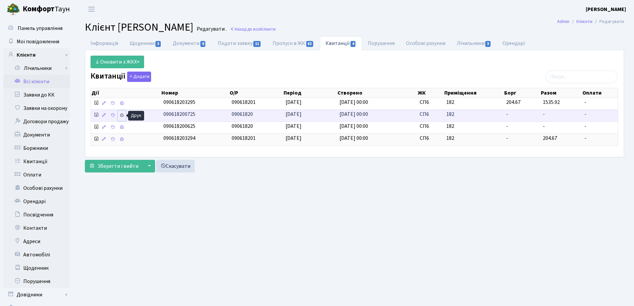
click at [123, 116] on icon at bounding box center [121, 115] width 5 height 5
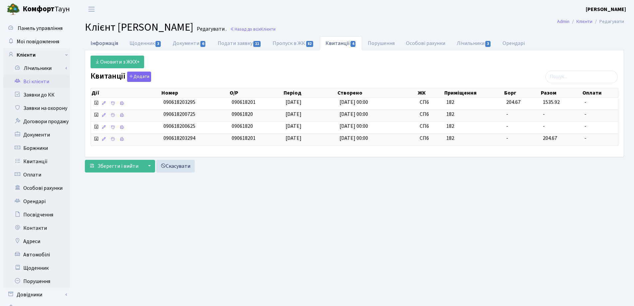
click at [99, 43] on link "Інформація" at bounding box center [104, 43] width 39 height 14
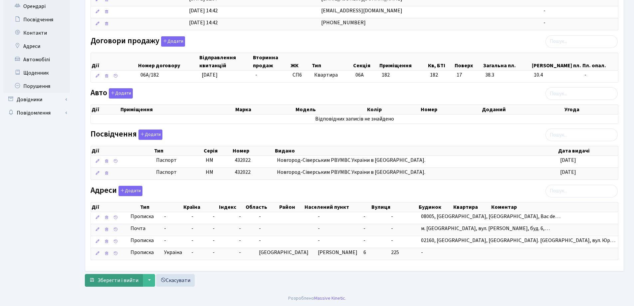
scroll to position [196, 0]
click at [115, 277] on span "Зберегти і вийти" at bounding box center [118, 279] width 41 height 7
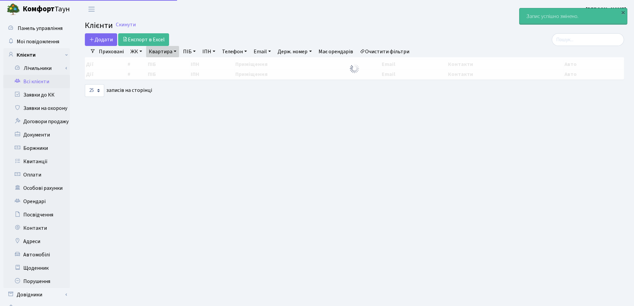
select select "25"
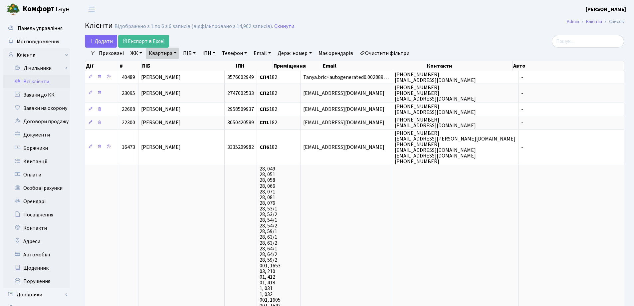
click at [175, 53] on link "Квартира" at bounding box center [162, 53] width 33 height 11
click at [175, 62] on input "182" at bounding box center [165, 66] width 39 height 13
type input "1"
type input "220"
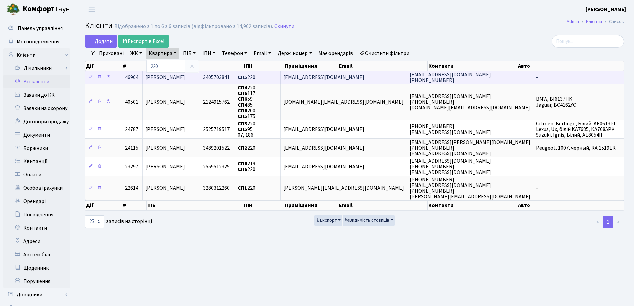
click at [182, 75] on span "[PERSON_NAME]" at bounding box center [165, 77] width 40 height 7
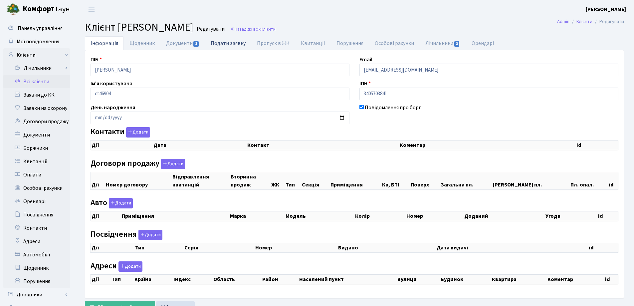
checkbox input "true"
select select "25"
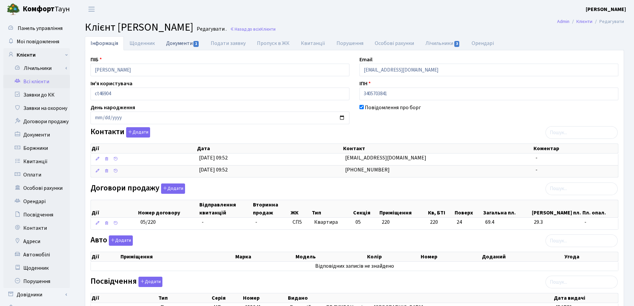
click at [168, 43] on link "Документи 1" at bounding box center [182, 43] width 45 height 14
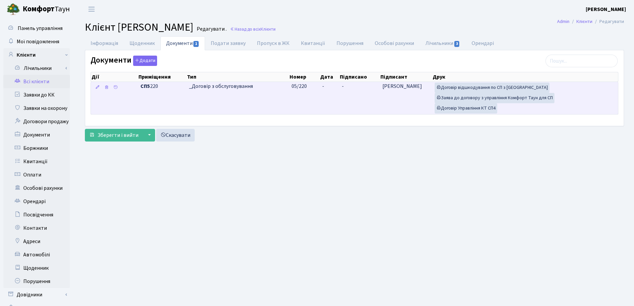
click at [327, 86] on td "-" at bounding box center [330, 98] width 20 height 32
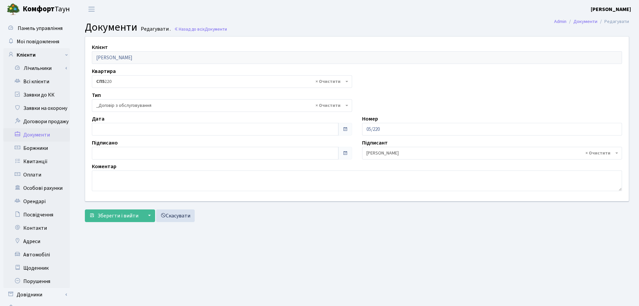
select select "289"
type input "[DATE]"
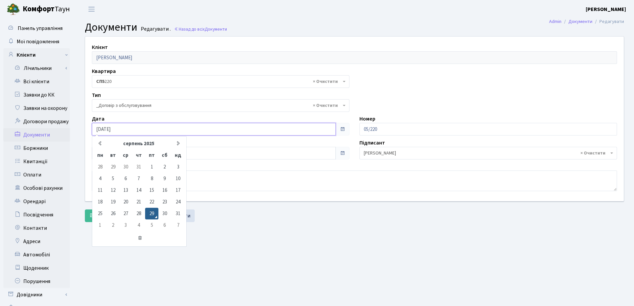
click at [132, 131] on input "[DATE]" at bounding box center [214, 129] width 244 height 13
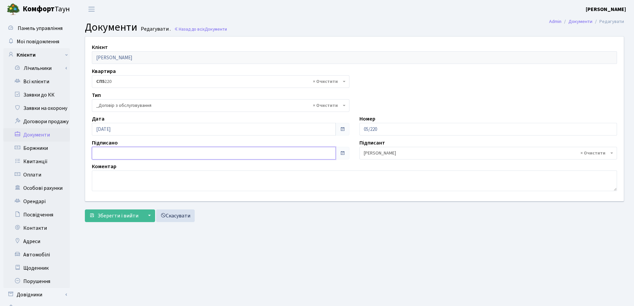
type input "[DATE]"
click at [127, 151] on input "[DATE]" at bounding box center [214, 153] width 244 height 13
click at [116, 216] on span "Зберегти і вийти" at bounding box center [118, 215] width 41 height 7
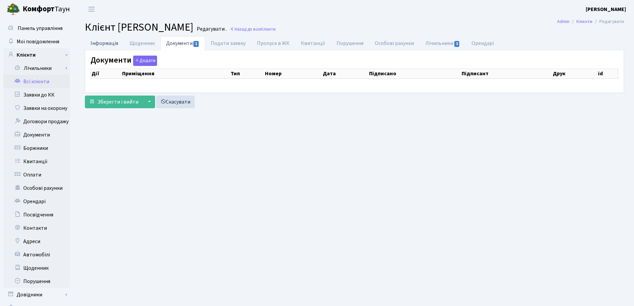
checkbox input "true"
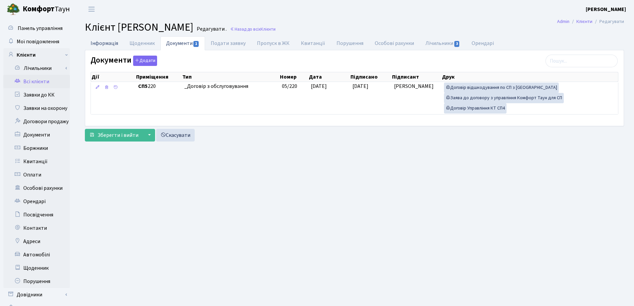
click at [100, 43] on link "Інформація" at bounding box center [104, 43] width 39 height 14
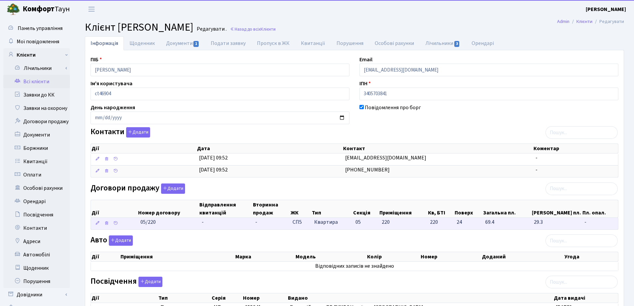
click at [213, 219] on td "-" at bounding box center [226, 224] width 54 height 12
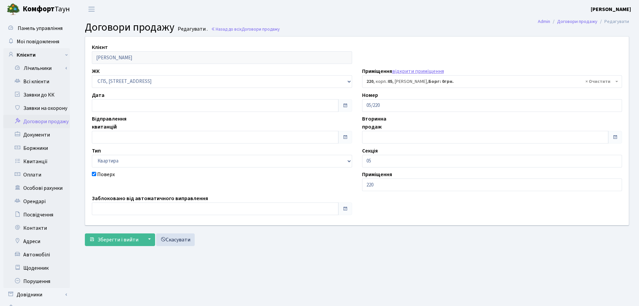
select select "21629"
click at [142, 111] on input "text" at bounding box center [214, 105] width 244 height 13
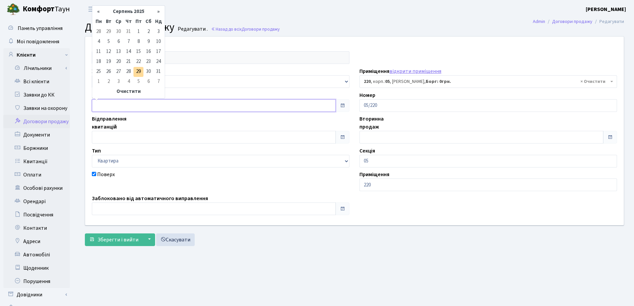
type input "[DATE]"
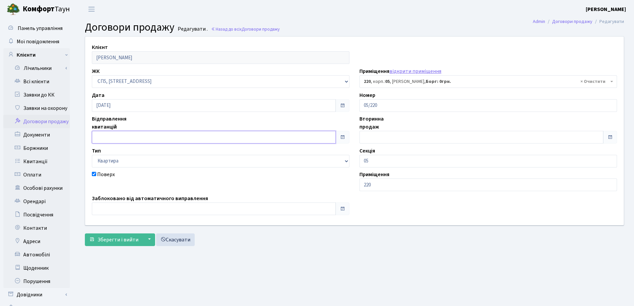
click at [139, 135] on input "text" at bounding box center [214, 137] width 244 height 13
type input "[DATE]"
click at [130, 209] on input "text" at bounding box center [214, 208] width 244 height 13
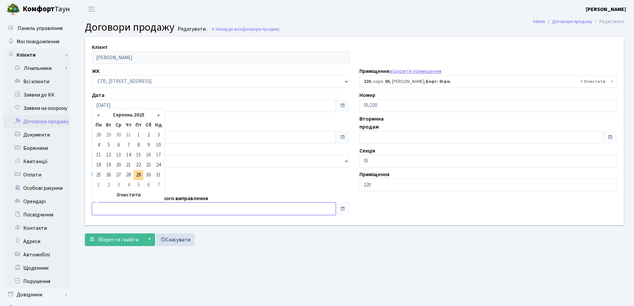
type input "[DATE]"
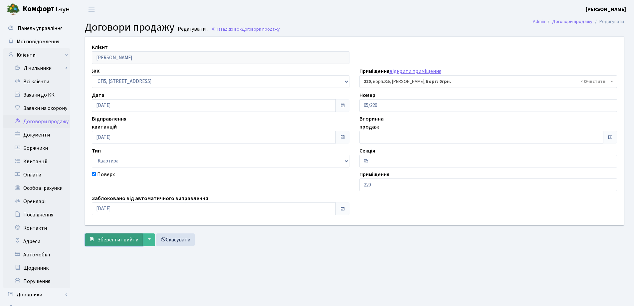
click at [116, 241] on span "Зберегти і вийти" at bounding box center [118, 239] width 41 height 7
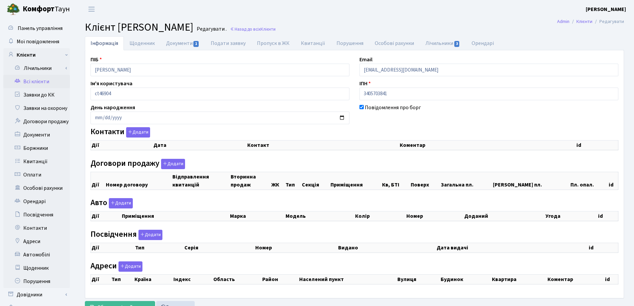
checkbox input "true"
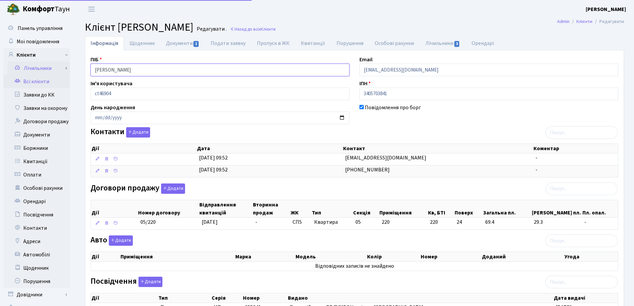
drag, startPoint x: 176, startPoint y: 71, endPoint x: 62, endPoint y: 68, distance: 114.5
click at [62, 68] on div "Панель управління Мої повідомлення Клієнти Лічильники Показання" at bounding box center [317, 203] width 634 height 371
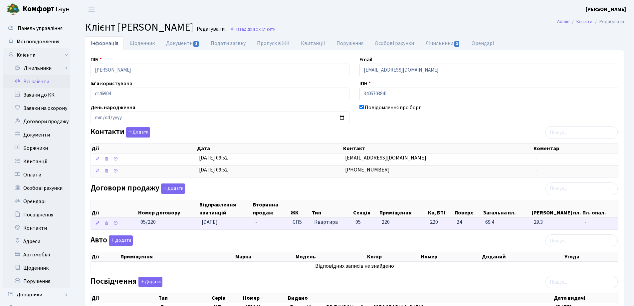
drag, startPoint x: 162, startPoint y: 227, endPoint x: 134, endPoint y: 225, distance: 28.3
click at [134, 225] on \<\/span\>\a "05/220 29.08.2025 - СП5 Квартира 05 220 220 -" at bounding box center [354, 224] width 527 height 12
copy span "05/220"
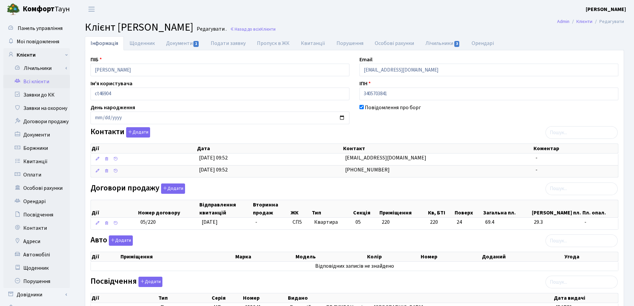
click at [389, 27] on h2 "Клієнт Щербина Марія Олексіївна Редагувати . Назад до всіх Клієнти" at bounding box center [354, 27] width 539 height 13
click at [276, 31] on link "Назад до всіх Клієнти" at bounding box center [253, 29] width 46 height 6
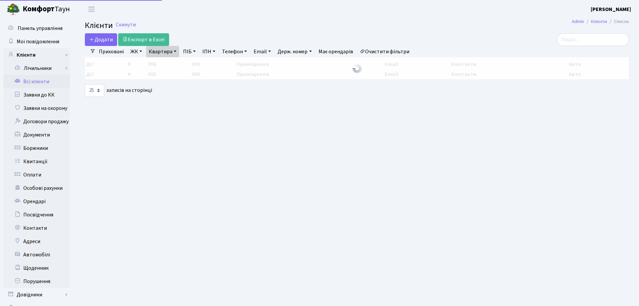
select select "25"
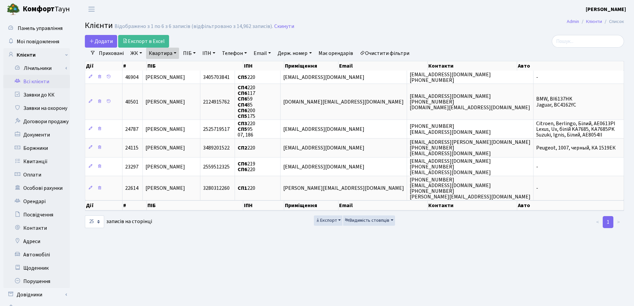
click at [177, 51] on link "Квартира" at bounding box center [162, 53] width 33 height 11
click at [192, 65] on icon at bounding box center [191, 66] width 5 height 5
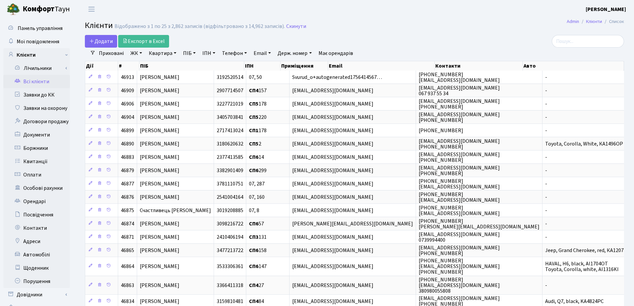
click at [177, 53] on link "Квартира" at bounding box center [162, 53] width 33 height 11
click at [171, 65] on input "text" at bounding box center [165, 66] width 39 height 13
click at [581, 42] on input "search" at bounding box center [588, 41] width 72 height 13
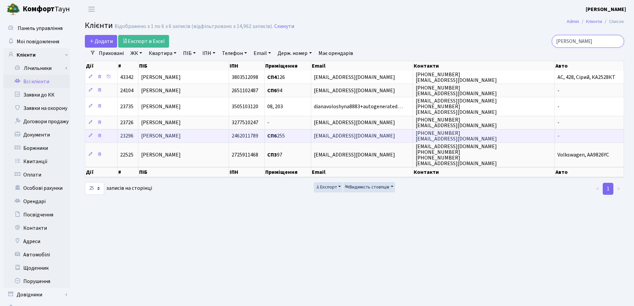
type input "Волош"
click at [179, 131] on td "[PERSON_NAME] [PERSON_NAME] Миколаївна" at bounding box center [183, 135] width 91 height 13
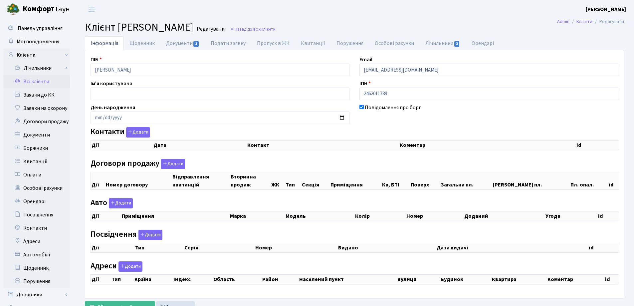
checkbox input "true"
select select "25"
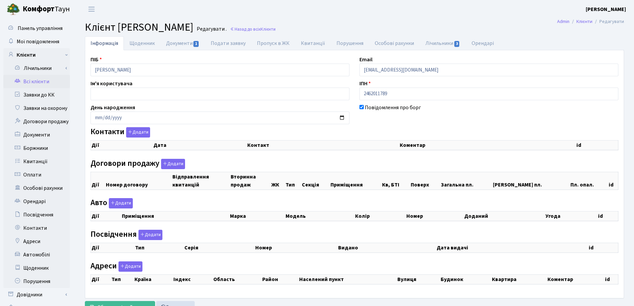
select select "25"
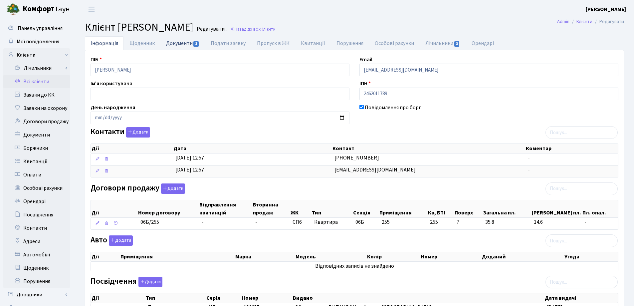
click at [166, 44] on link "Документи 1" at bounding box center [182, 43] width 45 height 14
select select "25"
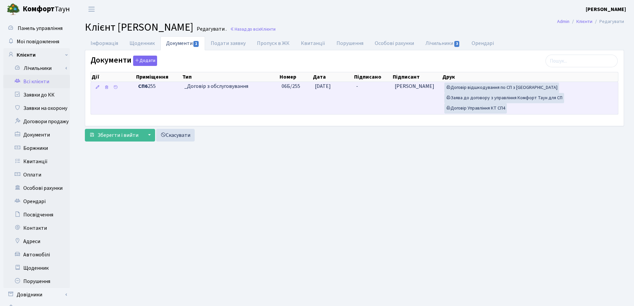
click at [360, 89] on td "-" at bounding box center [372, 98] width 38 height 32
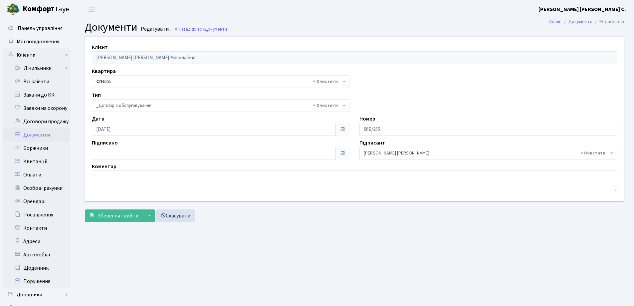
select select "289"
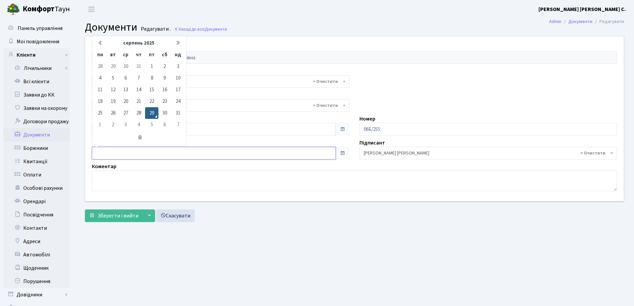
type input "[DATE]"
click at [164, 152] on input "[DATE]" at bounding box center [214, 153] width 244 height 13
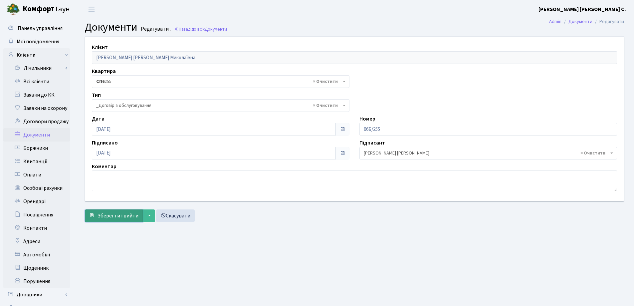
click at [118, 216] on span "Зберегти і вийти" at bounding box center [118, 215] width 41 height 7
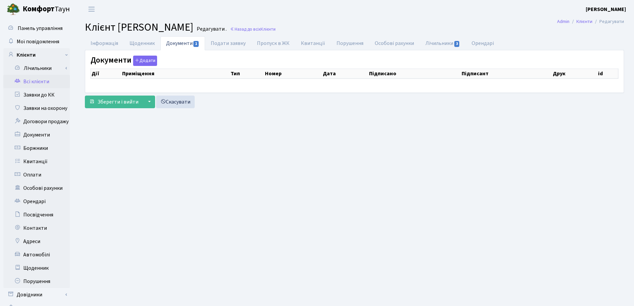
checkbox input "true"
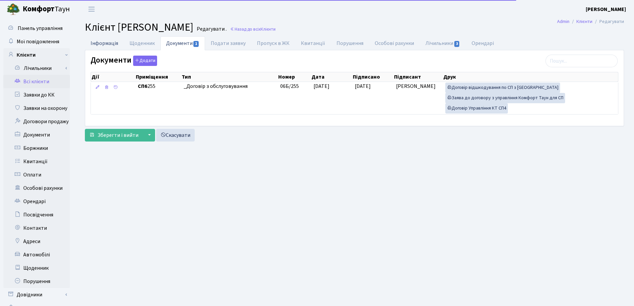
click at [100, 41] on link "Інформація" at bounding box center [104, 43] width 39 height 14
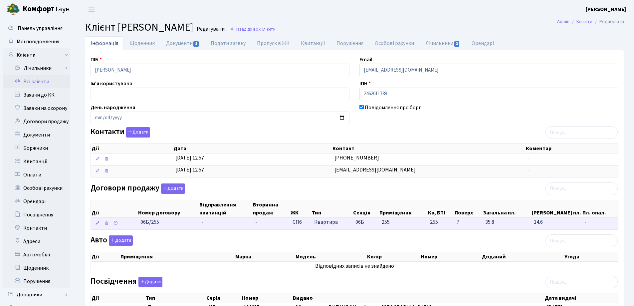
click at [212, 219] on td "-" at bounding box center [226, 224] width 54 height 12
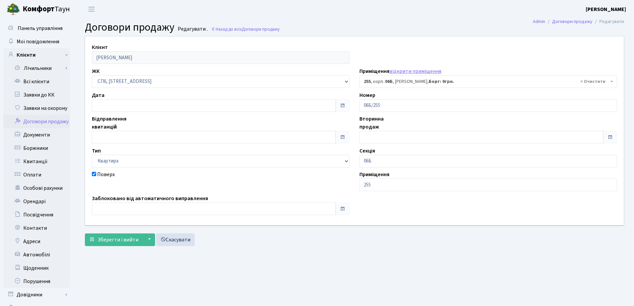
select select "21923"
click at [178, 104] on input "text" at bounding box center [214, 105] width 244 height 13
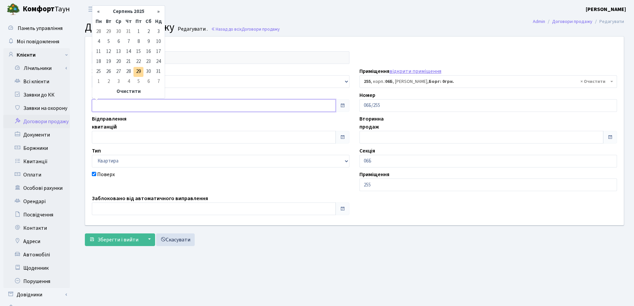
type input "29.08.2025"
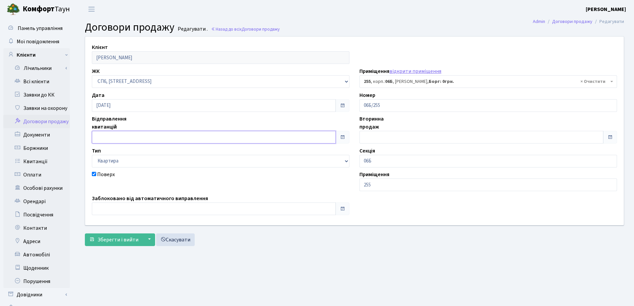
click at [179, 141] on input "text" at bounding box center [214, 137] width 244 height 13
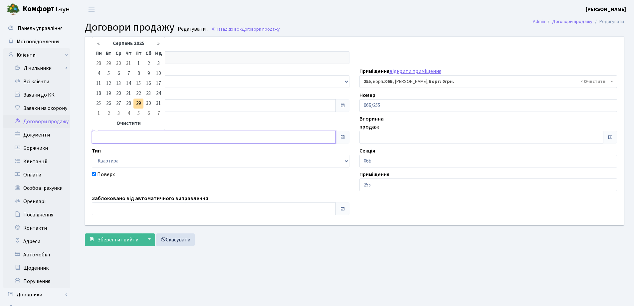
type input "29.08.2025"
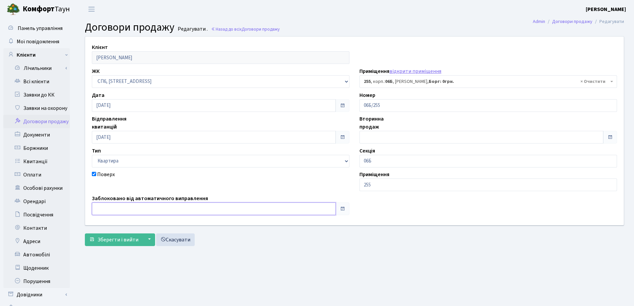
click at [167, 206] on input "text" at bounding box center [214, 208] width 244 height 13
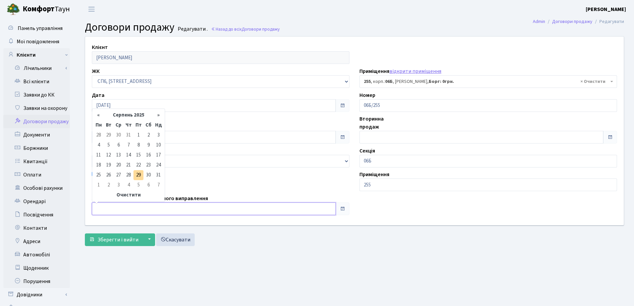
type input "29.08.2025"
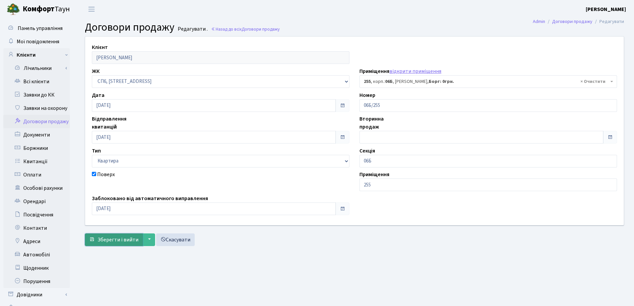
click at [120, 238] on span "Зберегти і вийти" at bounding box center [118, 239] width 41 height 7
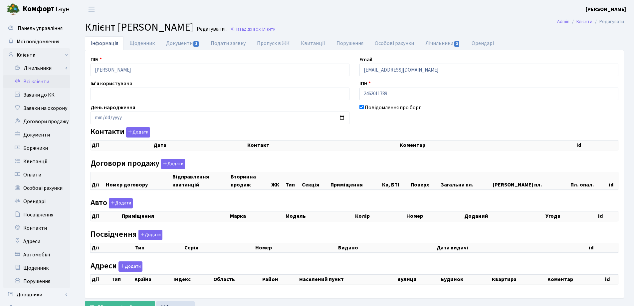
checkbox input "true"
select select "25"
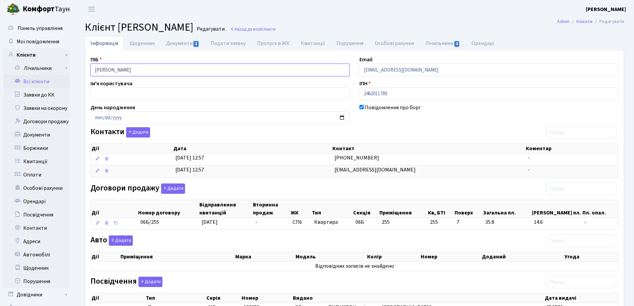
drag, startPoint x: 182, startPoint y: 71, endPoint x: 90, endPoint y: 71, distance: 92.2
click at [90, 71] on div "ПІБ Волошина Тетяна Миколаївна" at bounding box center [220, 66] width 269 height 21
click at [312, 33] on h2 "Клієнт Волошина Тетяна Миколаївна Редагувати . Назад до всіх Клієнти" at bounding box center [354, 27] width 539 height 13
click at [314, 26] on h2 "Клієнт Волошина Тетяна Миколаївна Редагувати . Назад до всіх Клієнти" at bounding box center [354, 27] width 539 height 13
click at [276, 28] on link "Назад до всіх Клієнти" at bounding box center [253, 29] width 46 height 6
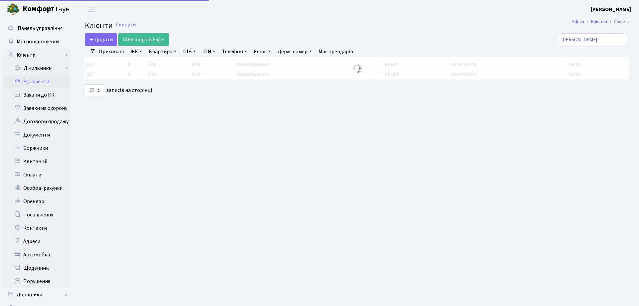
select select "25"
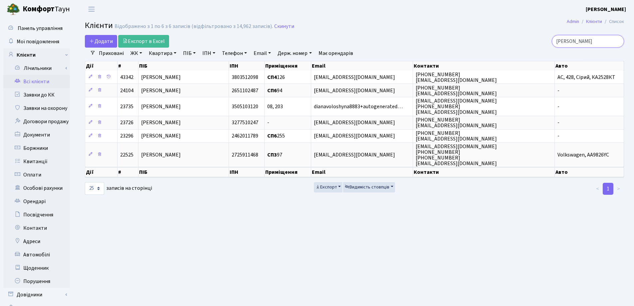
click at [617, 42] on input "[PERSON_NAME]" at bounding box center [588, 41] width 72 height 13
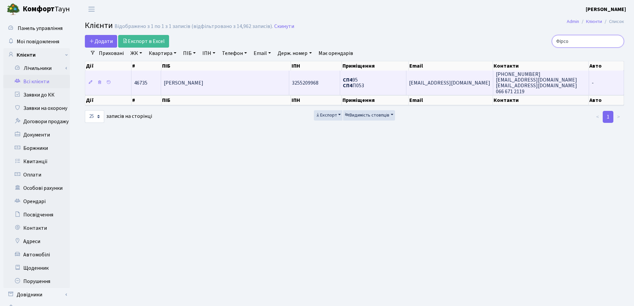
type input "Фірсо"
click at [262, 83] on td "[PERSON_NAME]" at bounding box center [225, 83] width 128 height 24
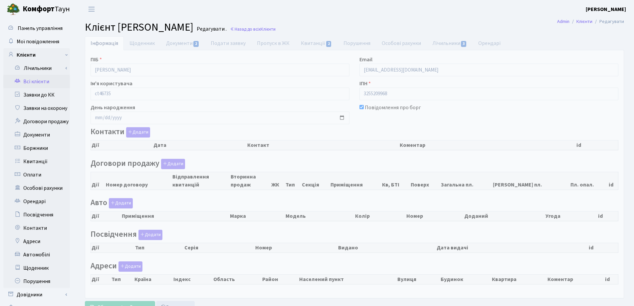
checkbox input "true"
select select "25"
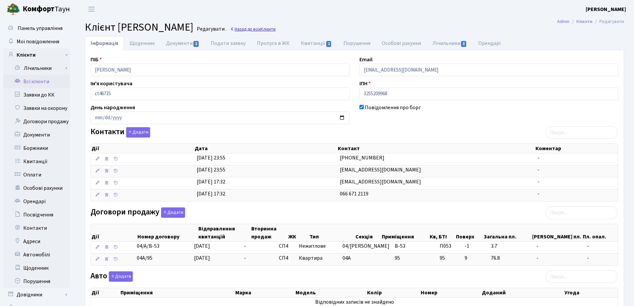
click at [276, 27] on link "Назад до всіх Клієнти" at bounding box center [253, 29] width 46 height 6
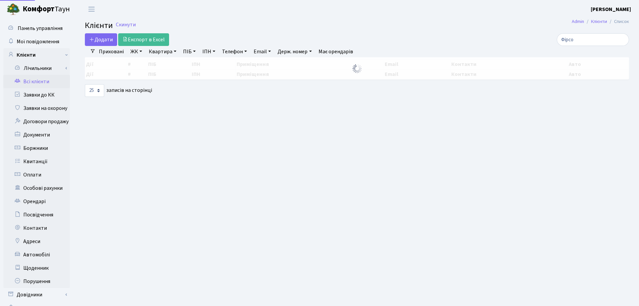
select select "25"
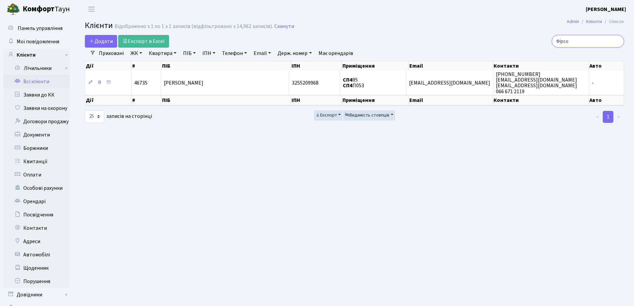
click at [617, 41] on input "Фірсо" at bounding box center [588, 41] width 72 height 13
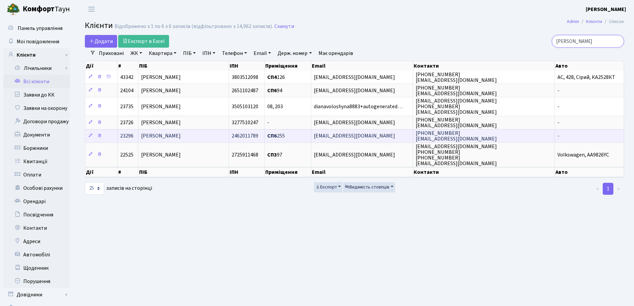
type input "Волош"
click at [177, 134] on span "[PERSON_NAME]" at bounding box center [161, 135] width 40 height 7
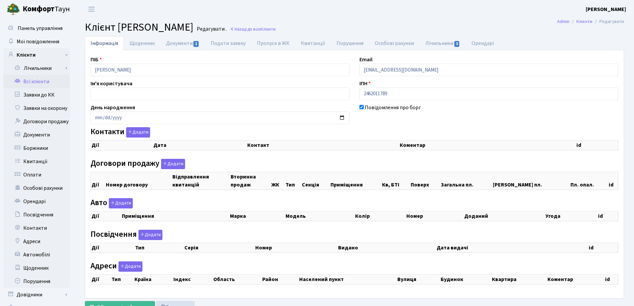
checkbox input "true"
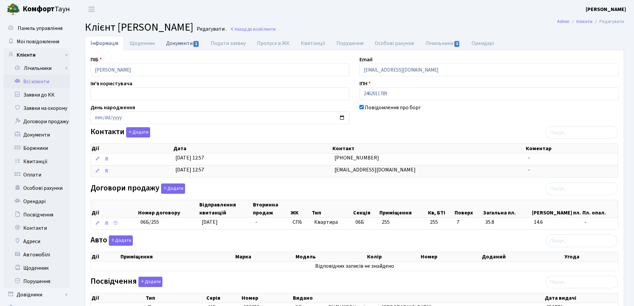
click at [166, 43] on link "Документи 1" at bounding box center [182, 43] width 45 height 14
select select "25"
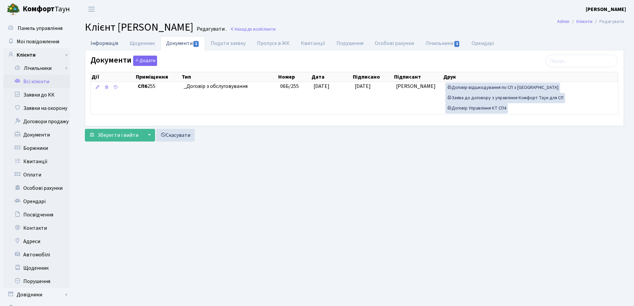
click at [108, 44] on link "Інформація" at bounding box center [104, 43] width 39 height 14
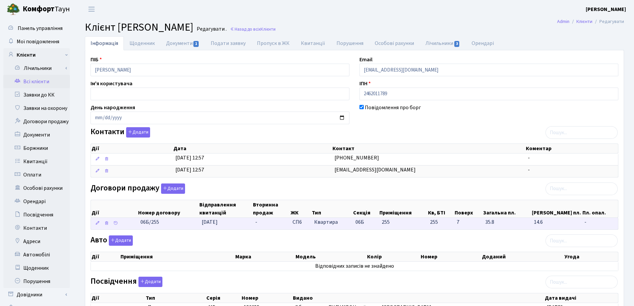
click at [241, 229] on td "29.08.2025" at bounding box center [226, 224] width 54 height 12
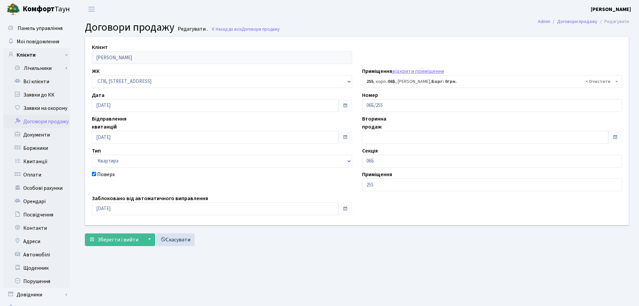
select select "21923"
click at [113, 242] on span "Зберегти і вийти" at bounding box center [118, 239] width 41 height 7
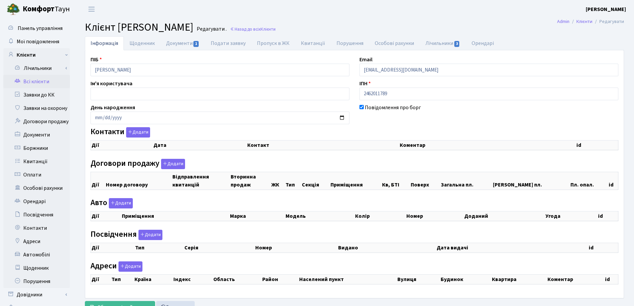
checkbox input "true"
click at [97, 67] on div "ПІБ Волошина Тетяна Миколаївна Email tatyana6740@ukr.net Ім'я користувача ІПН 2…" at bounding box center [355, 174] width 538 height 237
select select "25"
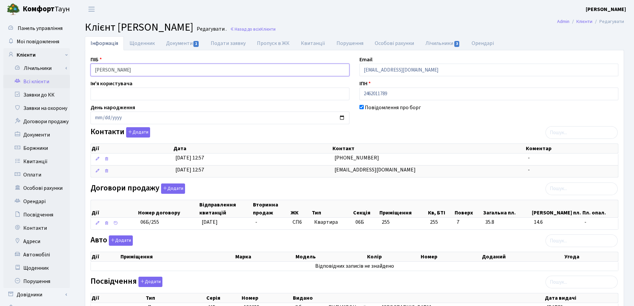
drag, startPoint x: 177, startPoint y: 67, endPoint x: 77, endPoint y: 65, distance: 100.2
click at [77, 65] on div "Інформація Щоденник Документи 1 Подати заявку Пропуск в ЖК Квитанції Порушення …" at bounding box center [354, 242] width 559 height 413
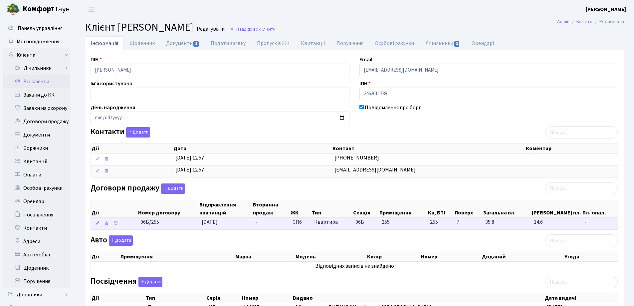
drag, startPoint x: 174, startPoint y: 228, endPoint x: 128, endPoint y: 228, distance: 45.9
click at [128, 228] on \<\/span\>\a "06Б/255 29.08.2025 - СП6 Квартира 06Б 255 255 -" at bounding box center [354, 224] width 527 height 12
copy span "06Б/255"
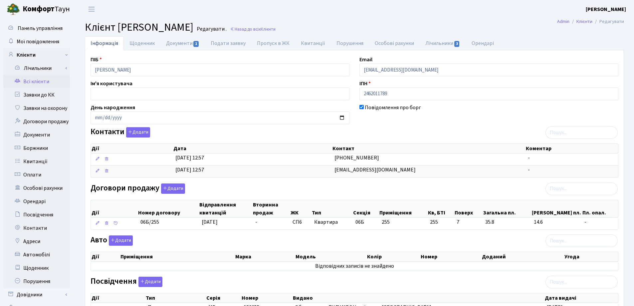
click at [374, 14] on header "Комфорт Таун Лоскутова В. С. Мій обліковий запис Вийти" at bounding box center [317, 9] width 634 height 18
click at [276, 30] on link "Назад до всіх Клієнти" at bounding box center [253, 29] width 46 height 6
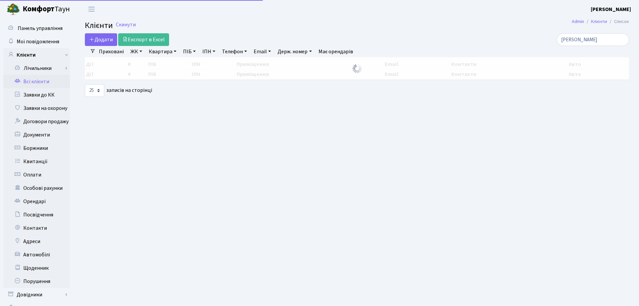
select select "25"
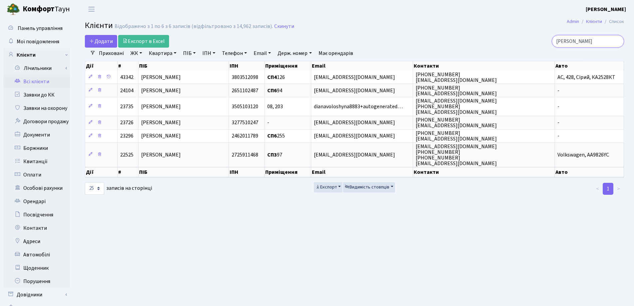
click at [618, 42] on input "[PERSON_NAME]" at bounding box center [588, 41] width 72 height 13
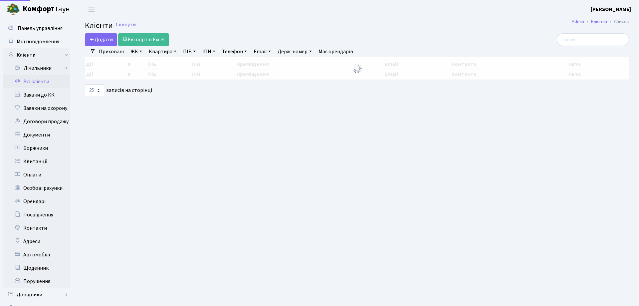
select select "25"
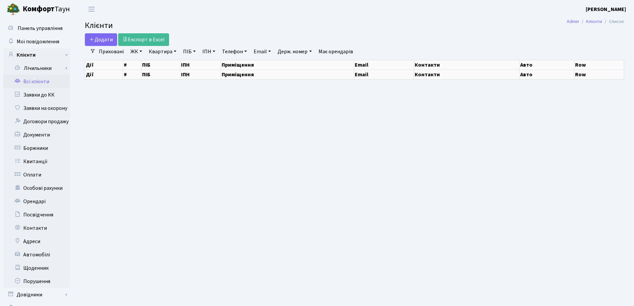
select select "25"
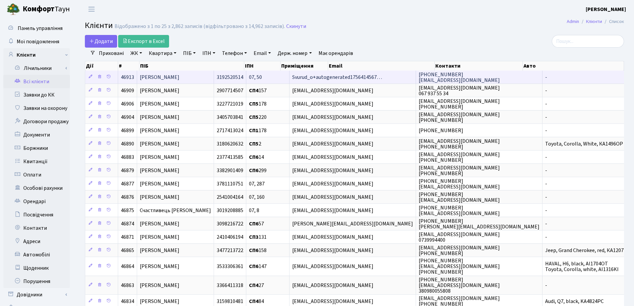
click at [179, 76] on span "[PERSON_NAME]" at bounding box center [160, 77] width 40 height 7
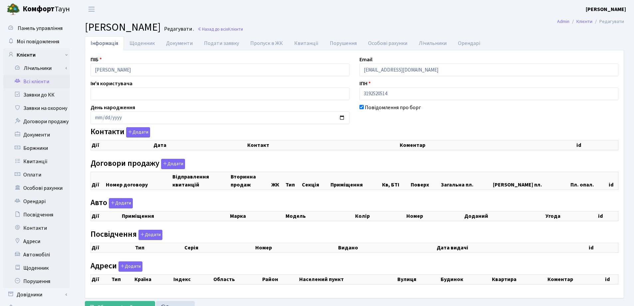
checkbox input "true"
select select "25"
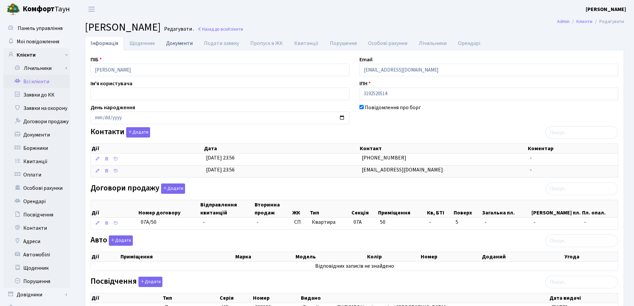
click at [177, 41] on link "Документи" at bounding box center [179, 43] width 38 height 14
select select "25"
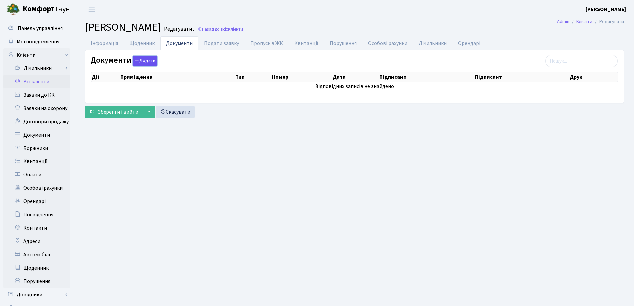
click at [142, 61] on button "Додати" at bounding box center [145, 61] width 24 height 10
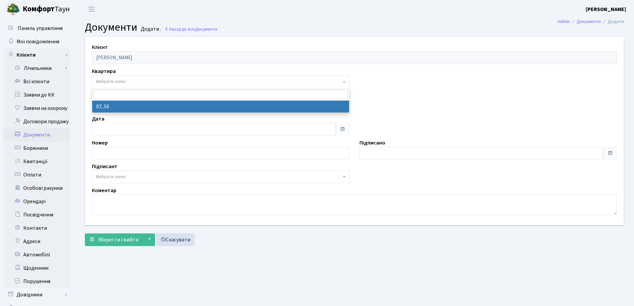
click at [133, 77] on span "Вибрати запис" at bounding box center [221, 81] width 258 height 13
click at [296, 20] on main "Admin Документи Додати Документи Додати . Назад до всіх Документи Клієнт [PERSO…" at bounding box center [354, 168] width 559 height 300
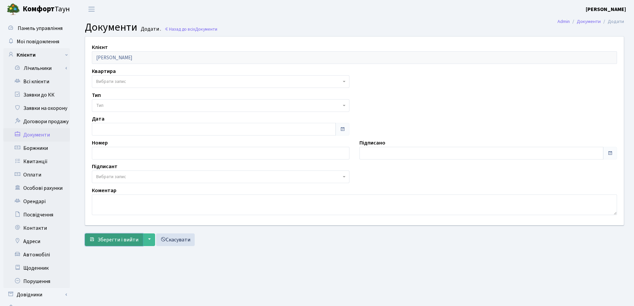
click at [106, 238] on span "Зберегти і вийти" at bounding box center [118, 239] width 41 height 7
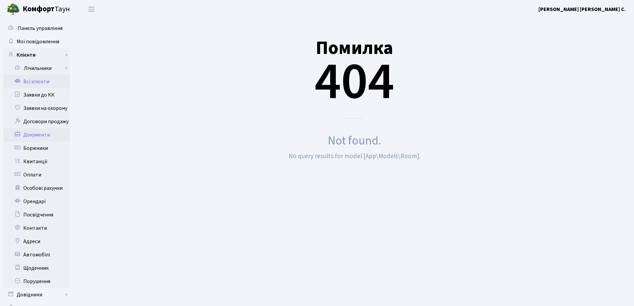
click at [33, 81] on link "Всі клієнти" at bounding box center [36, 81] width 67 height 13
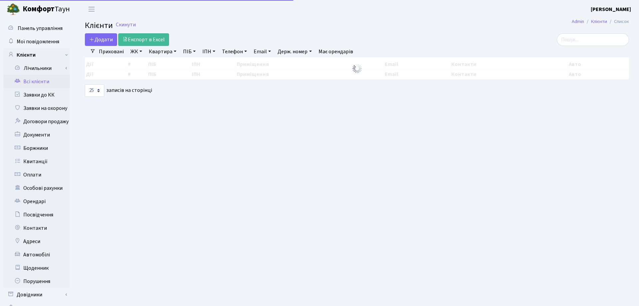
select select "25"
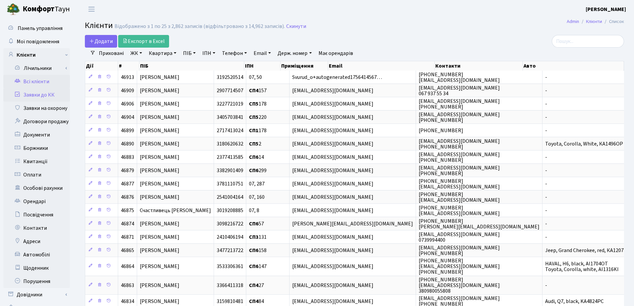
click at [40, 97] on link "Заявки до КК" at bounding box center [36, 94] width 67 height 13
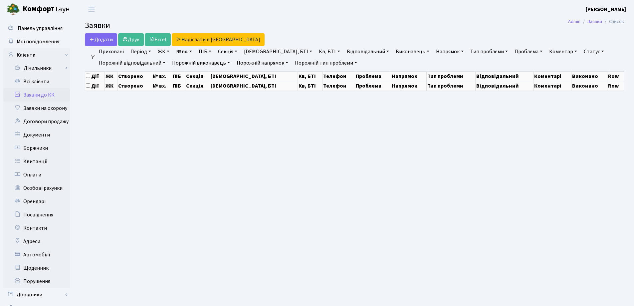
select select "25"
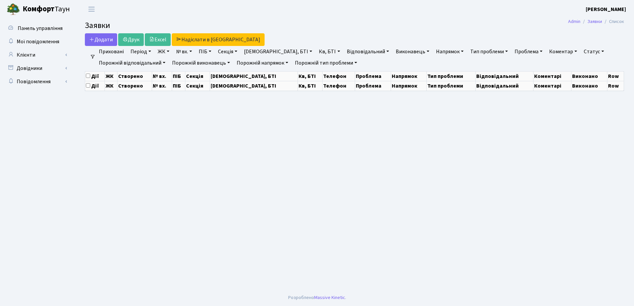
select select "25"
